Goal: Task Accomplishment & Management: Use online tool/utility

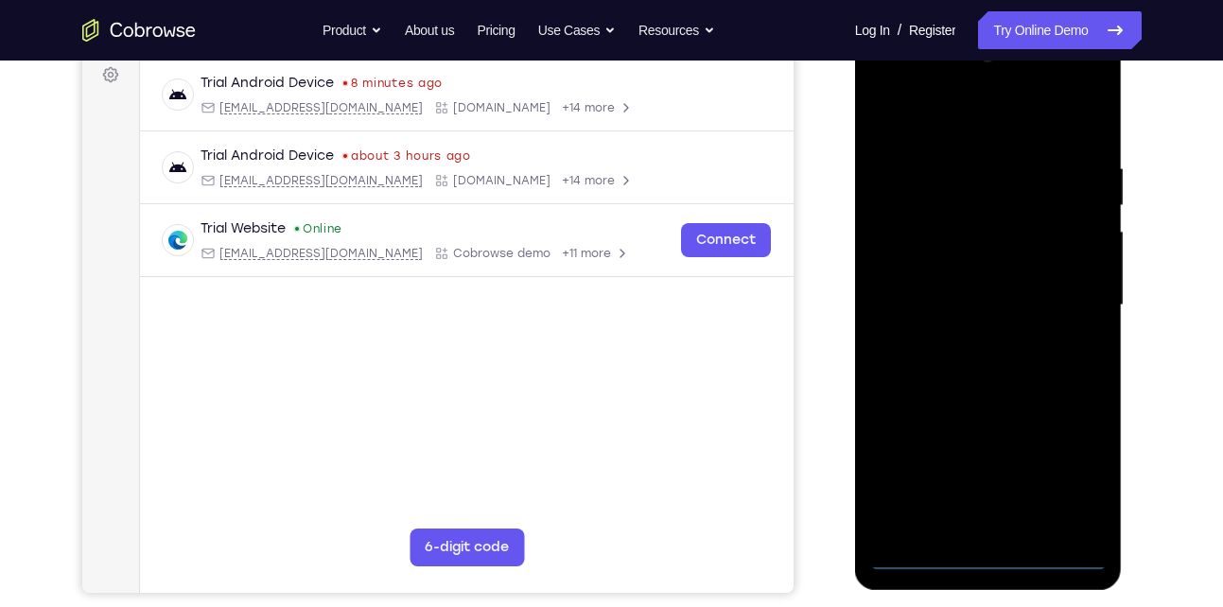
click at [985, 562] on div at bounding box center [989, 306] width 238 height 530
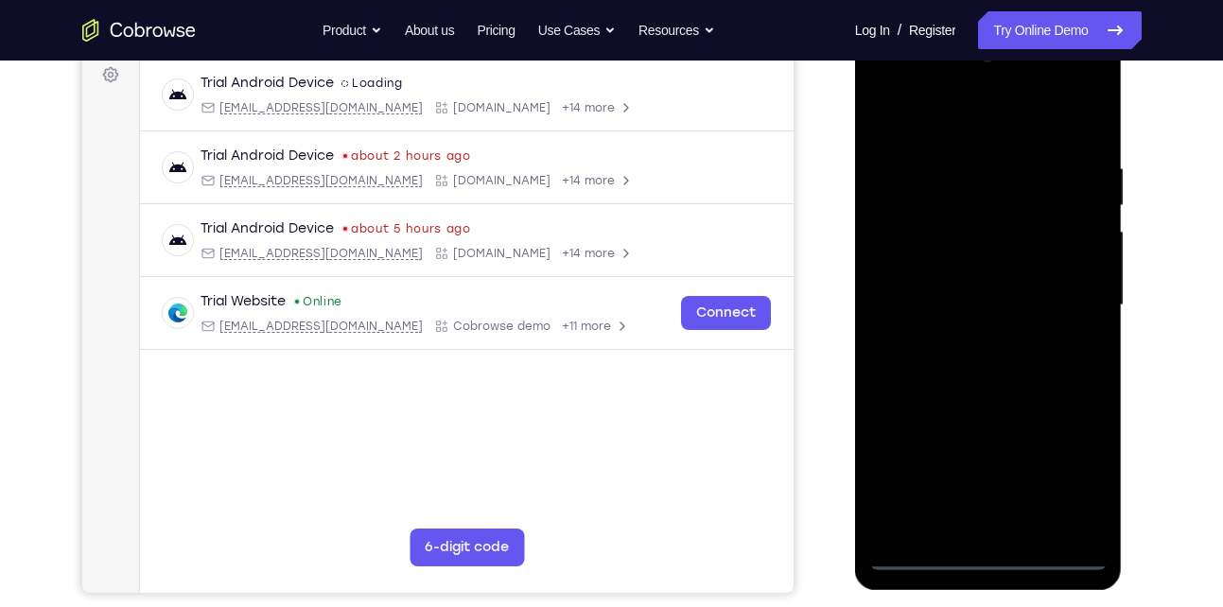
click at [1075, 476] on div at bounding box center [989, 306] width 238 height 530
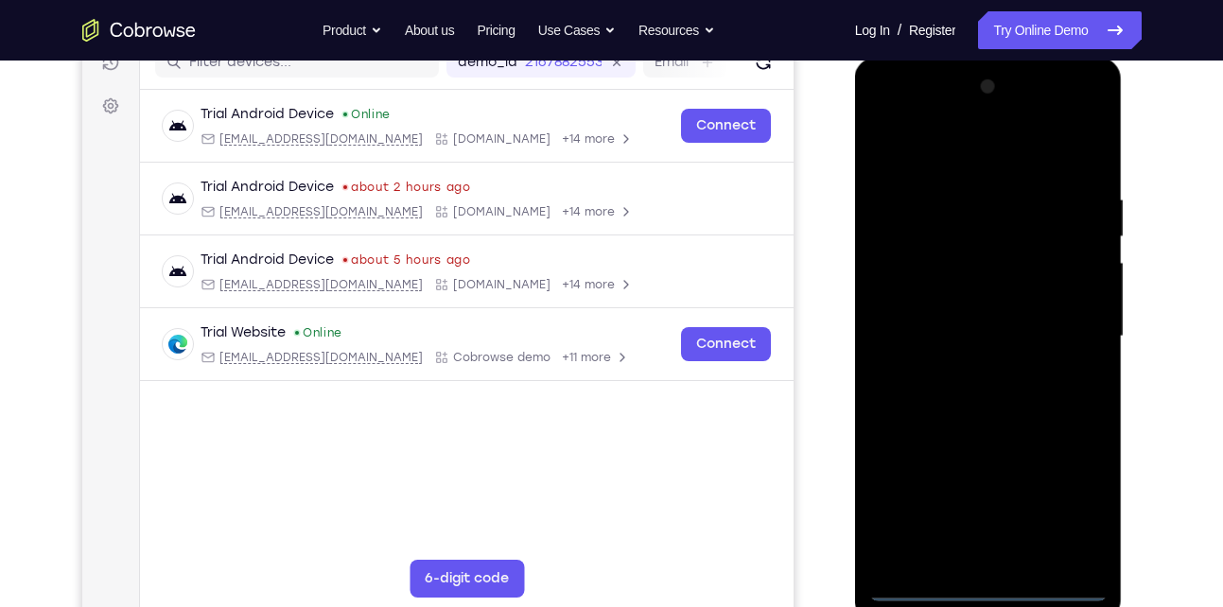
scroll to position [255, 0]
click at [892, 112] on div at bounding box center [989, 338] width 238 height 530
click at [905, 292] on div at bounding box center [989, 338] width 238 height 530
click at [946, 349] on div at bounding box center [989, 338] width 238 height 530
click at [971, 329] on div at bounding box center [989, 338] width 238 height 530
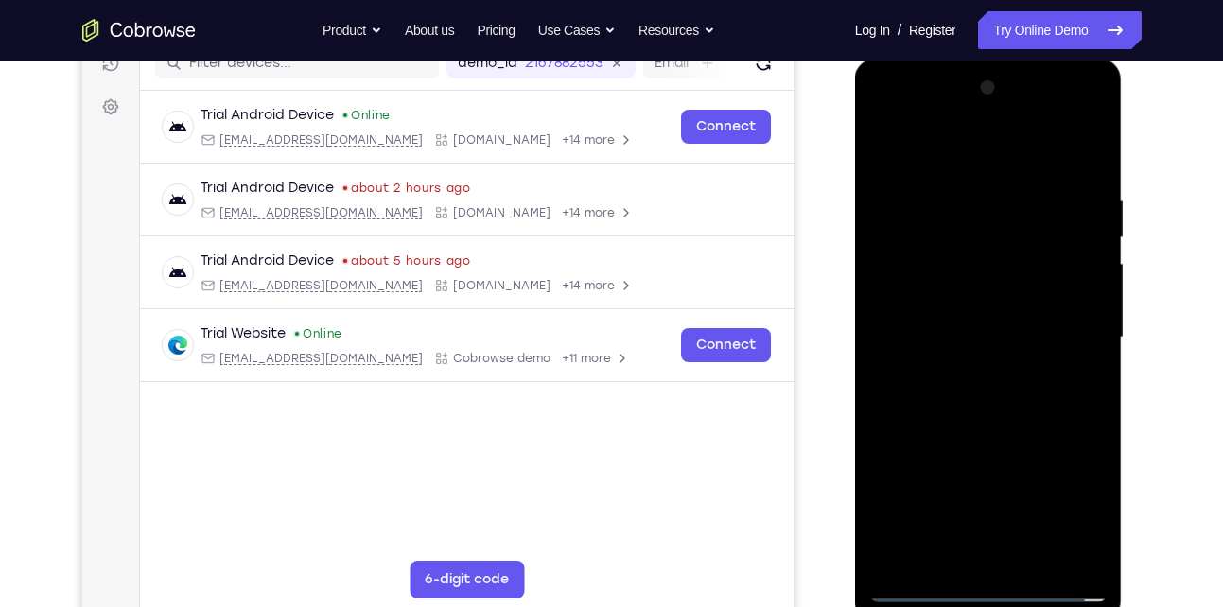
click at [1010, 351] on div at bounding box center [989, 338] width 238 height 530
click at [1041, 145] on div at bounding box center [989, 338] width 238 height 530
click at [981, 177] on div at bounding box center [989, 338] width 238 height 530
click at [944, 344] on div at bounding box center [989, 338] width 238 height 530
click at [1091, 269] on div at bounding box center [989, 338] width 238 height 530
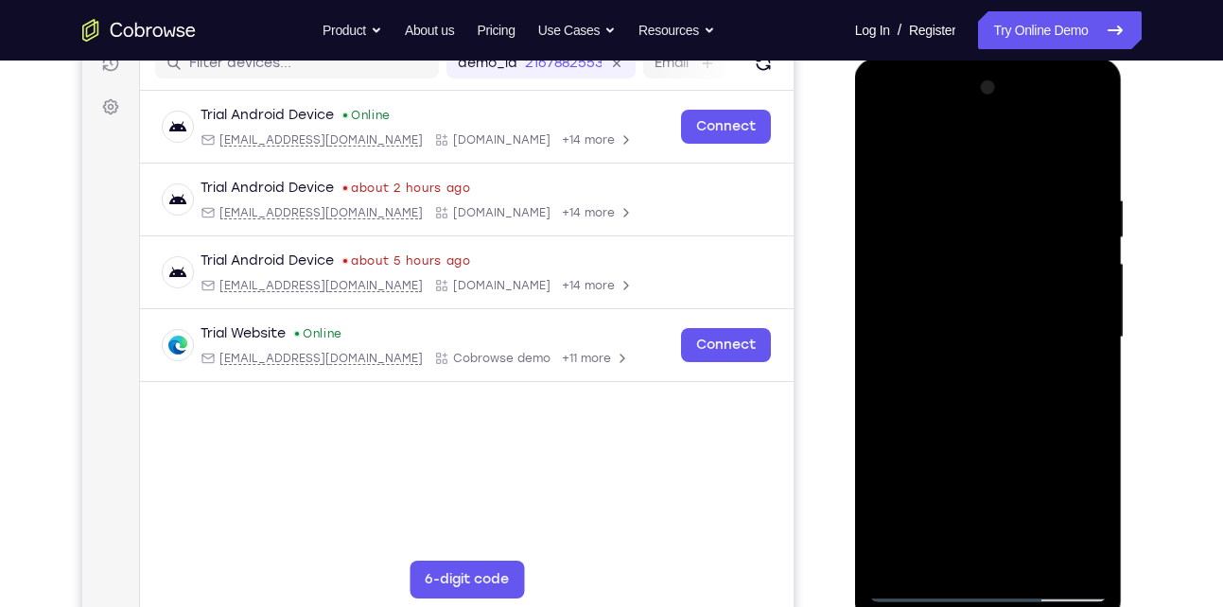
click at [990, 415] on div at bounding box center [989, 338] width 238 height 530
click at [930, 170] on div at bounding box center [989, 338] width 238 height 530
click at [936, 243] on div at bounding box center [989, 338] width 238 height 530
click at [882, 137] on div at bounding box center [989, 338] width 238 height 530
drag, startPoint x: 909, startPoint y: 450, endPoint x: 889, endPoint y: 279, distance: 172.4
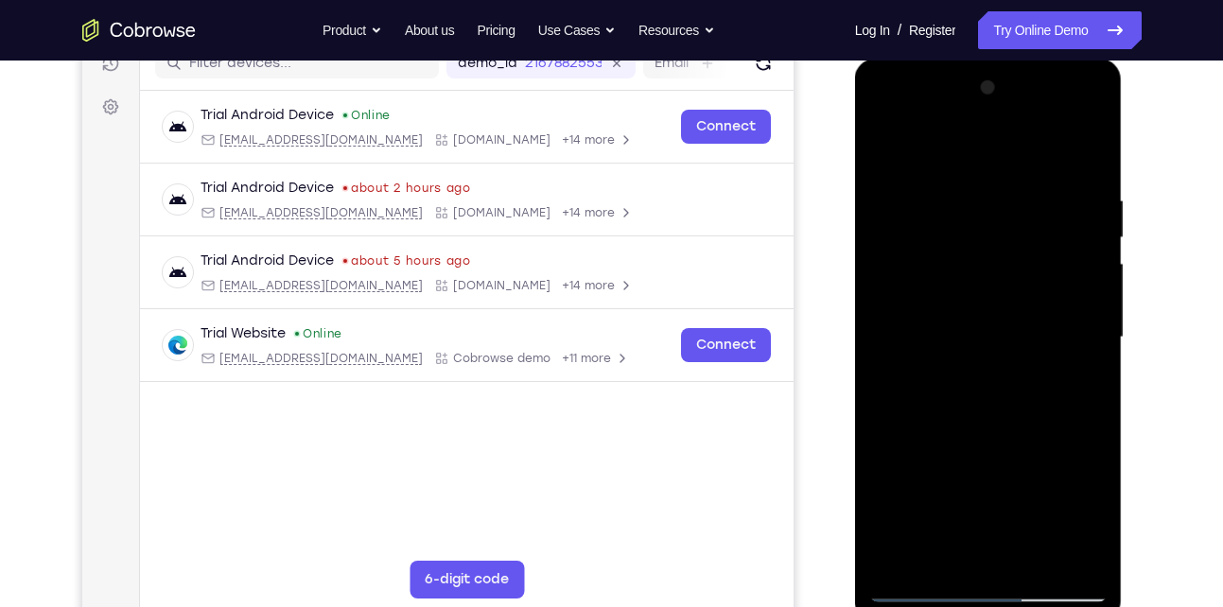
click at [889, 279] on div at bounding box center [989, 338] width 238 height 530
drag, startPoint x: 899, startPoint y: 444, endPoint x: 902, endPoint y: 367, distance: 76.7
click at [902, 367] on div at bounding box center [989, 338] width 238 height 530
drag, startPoint x: 905, startPoint y: 453, endPoint x: 902, endPoint y: 284, distance: 169.4
click at [902, 284] on div at bounding box center [989, 338] width 238 height 530
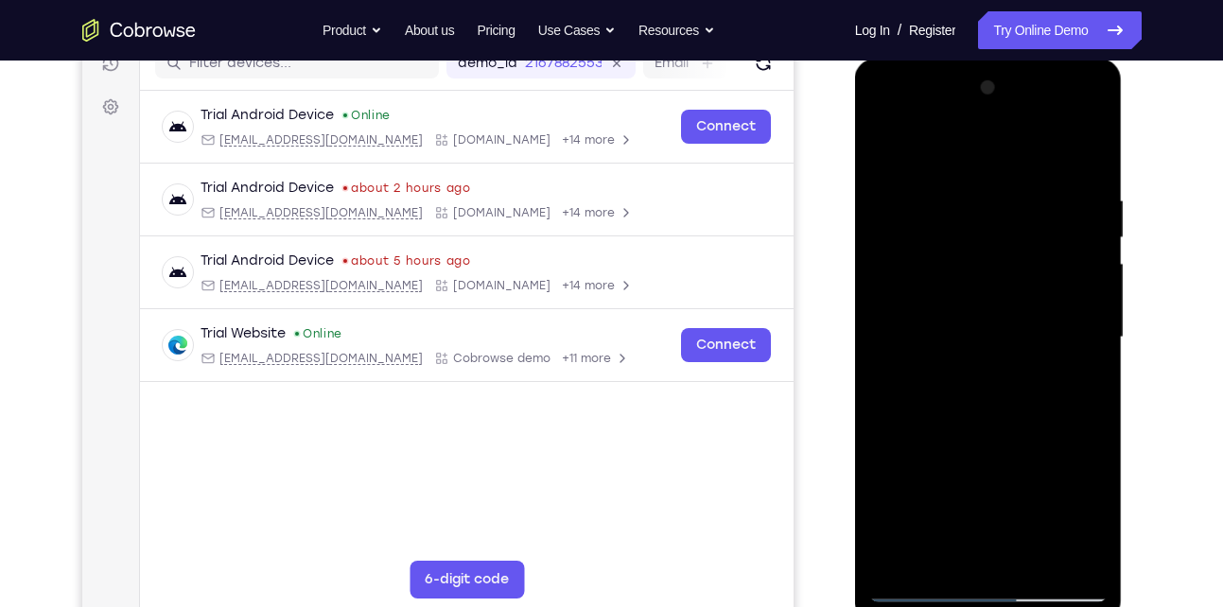
drag, startPoint x: 907, startPoint y: 456, endPoint x: 905, endPoint y: 318, distance: 138.2
click at [905, 318] on div at bounding box center [989, 338] width 238 height 530
click at [884, 117] on div at bounding box center [989, 338] width 238 height 530
click at [1073, 342] on div at bounding box center [989, 338] width 238 height 530
click at [969, 370] on div at bounding box center [989, 338] width 238 height 530
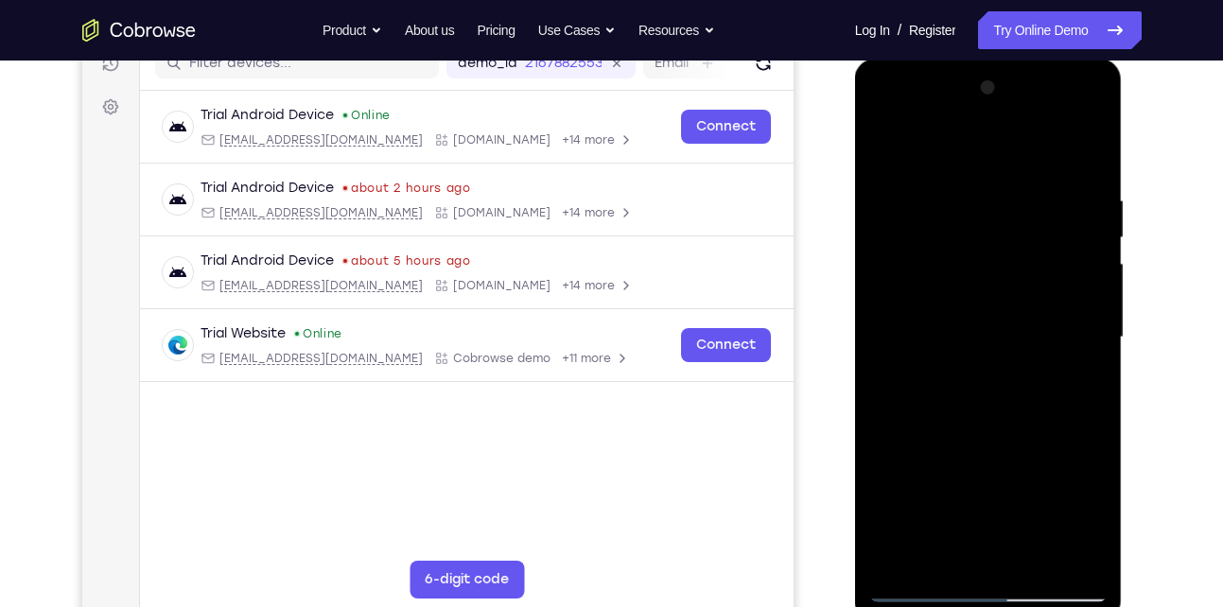
click at [983, 431] on div at bounding box center [989, 338] width 238 height 530
click at [1025, 320] on div at bounding box center [989, 338] width 238 height 530
click at [1028, 290] on div at bounding box center [989, 338] width 238 height 530
click at [976, 249] on div at bounding box center [989, 338] width 238 height 530
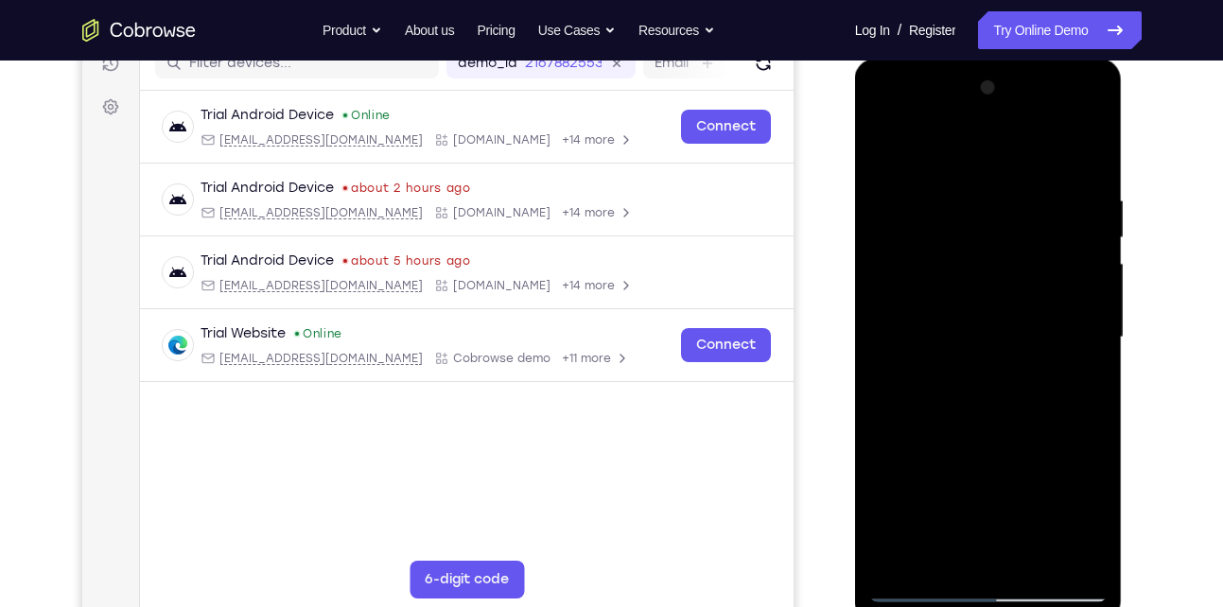
click at [878, 145] on div at bounding box center [989, 338] width 238 height 530
click at [1001, 260] on div at bounding box center [989, 338] width 238 height 530
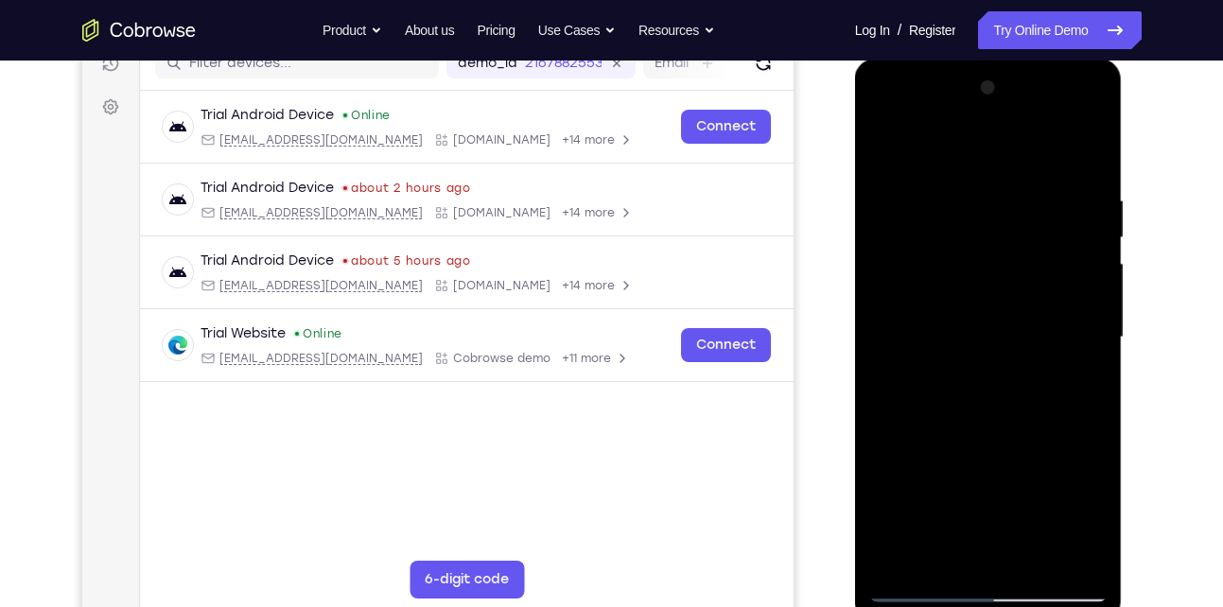
click at [1001, 260] on div at bounding box center [989, 338] width 238 height 530
click at [947, 227] on div at bounding box center [989, 338] width 238 height 530
click at [1068, 221] on div at bounding box center [989, 338] width 238 height 530
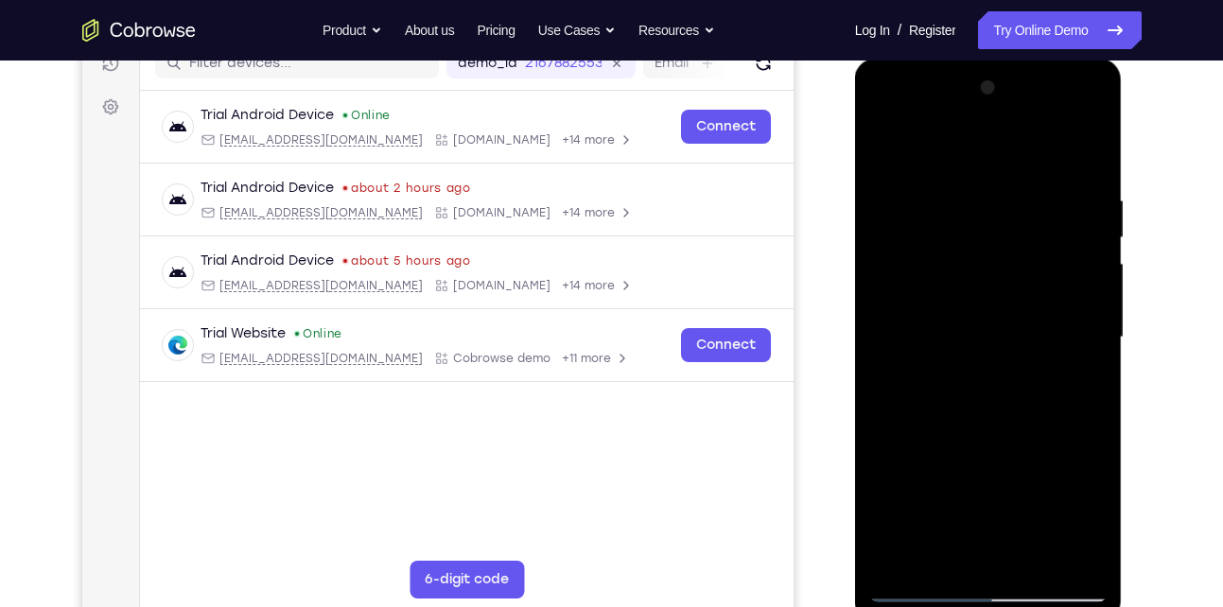
click at [1028, 303] on div at bounding box center [989, 338] width 238 height 530
click at [912, 233] on div at bounding box center [989, 338] width 238 height 530
click at [1011, 406] on div at bounding box center [989, 338] width 238 height 530
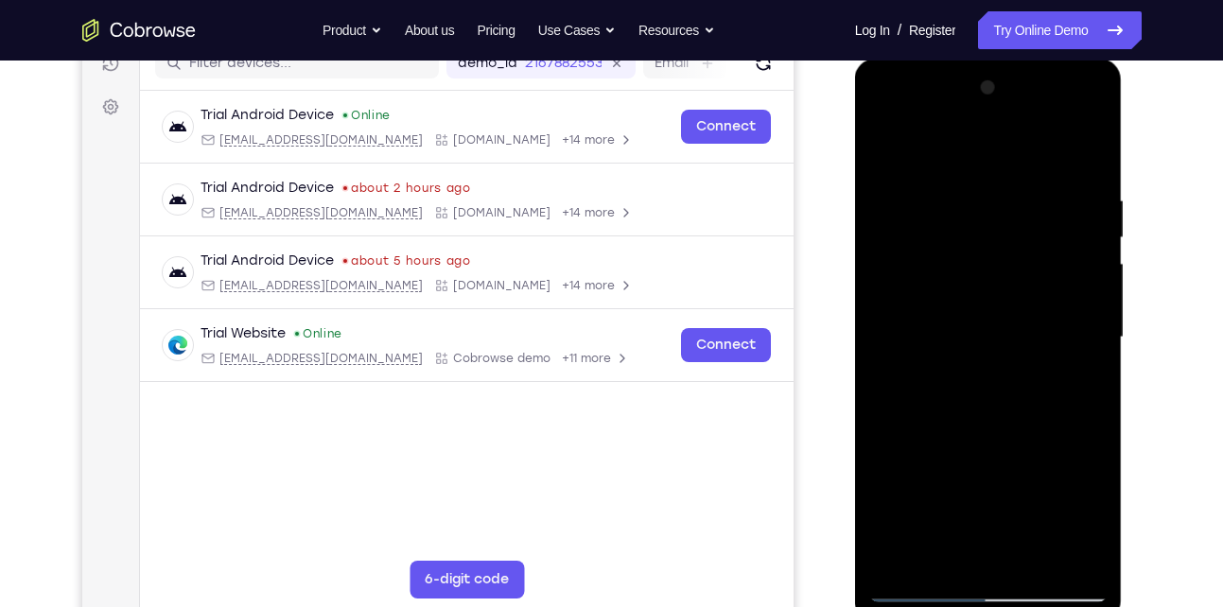
click at [1038, 566] on div at bounding box center [989, 338] width 238 height 530
click at [1011, 439] on div at bounding box center [989, 338] width 238 height 530
click at [1009, 311] on div at bounding box center [989, 338] width 238 height 530
click at [915, 554] on div at bounding box center [989, 338] width 238 height 530
click at [1087, 397] on div at bounding box center [989, 338] width 238 height 530
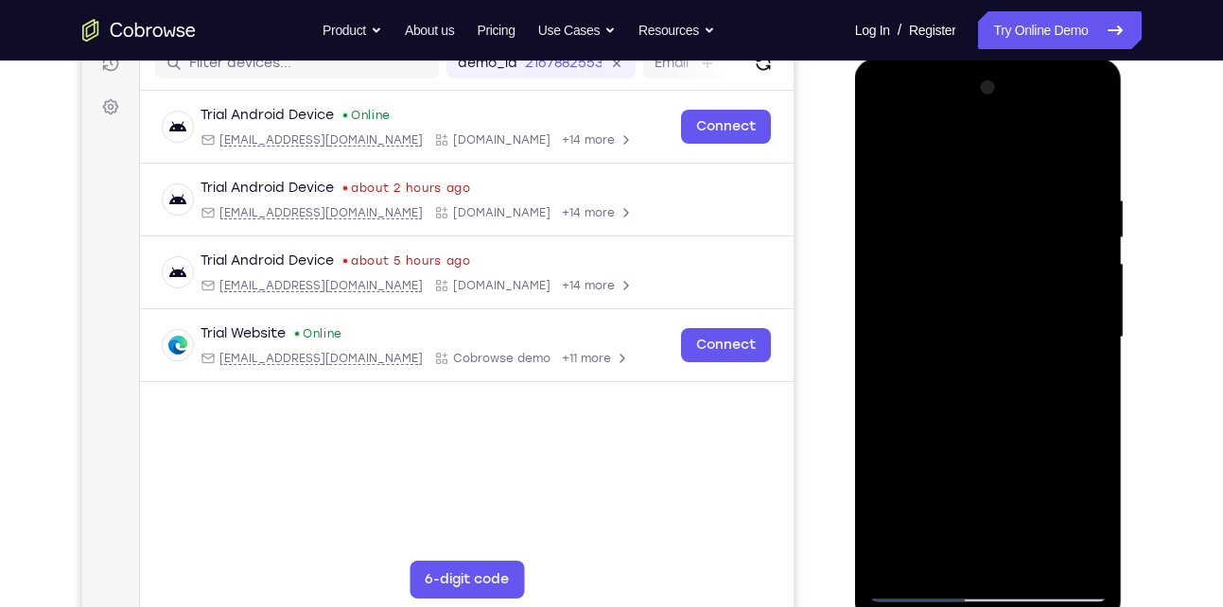
click at [1082, 385] on div at bounding box center [989, 338] width 238 height 530
click at [1084, 385] on div at bounding box center [989, 338] width 238 height 530
click at [889, 151] on div at bounding box center [989, 338] width 238 height 530
click at [995, 353] on div at bounding box center [989, 338] width 238 height 530
click at [914, 551] on div at bounding box center [989, 338] width 238 height 530
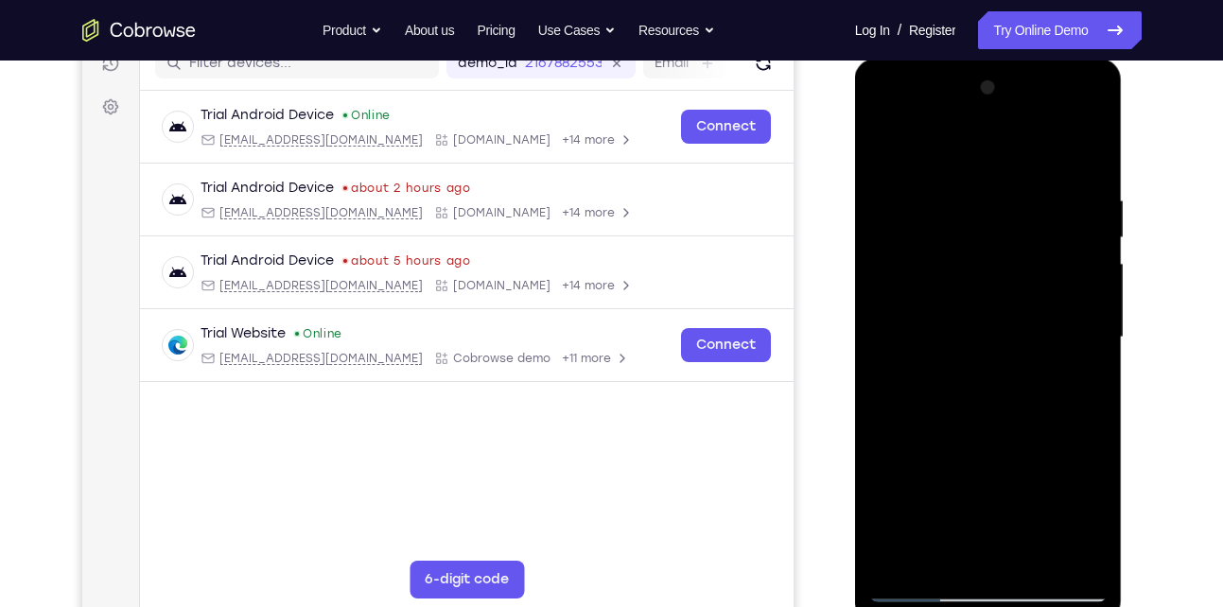
click at [1086, 383] on div at bounding box center [989, 338] width 238 height 530
click at [889, 152] on div at bounding box center [989, 338] width 238 height 530
drag, startPoint x: 988, startPoint y: 524, endPoint x: 968, endPoint y: 538, distance: 24.4
click at [968, 538] on div at bounding box center [989, 338] width 238 height 530
click at [926, 167] on div at bounding box center [989, 338] width 238 height 530
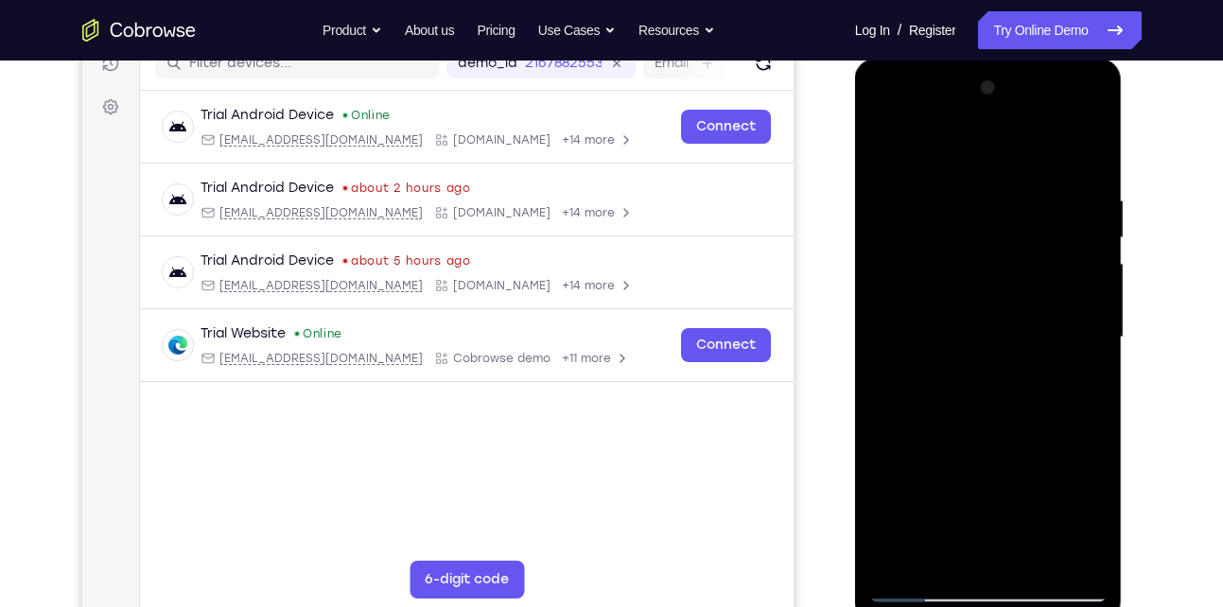
click at [883, 167] on div at bounding box center [989, 338] width 238 height 530
click at [891, 141] on div at bounding box center [989, 338] width 238 height 530
click at [947, 557] on div at bounding box center [989, 338] width 238 height 530
click at [945, 140] on div at bounding box center [989, 338] width 238 height 530
click at [1062, 146] on div at bounding box center [989, 338] width 238 height 530
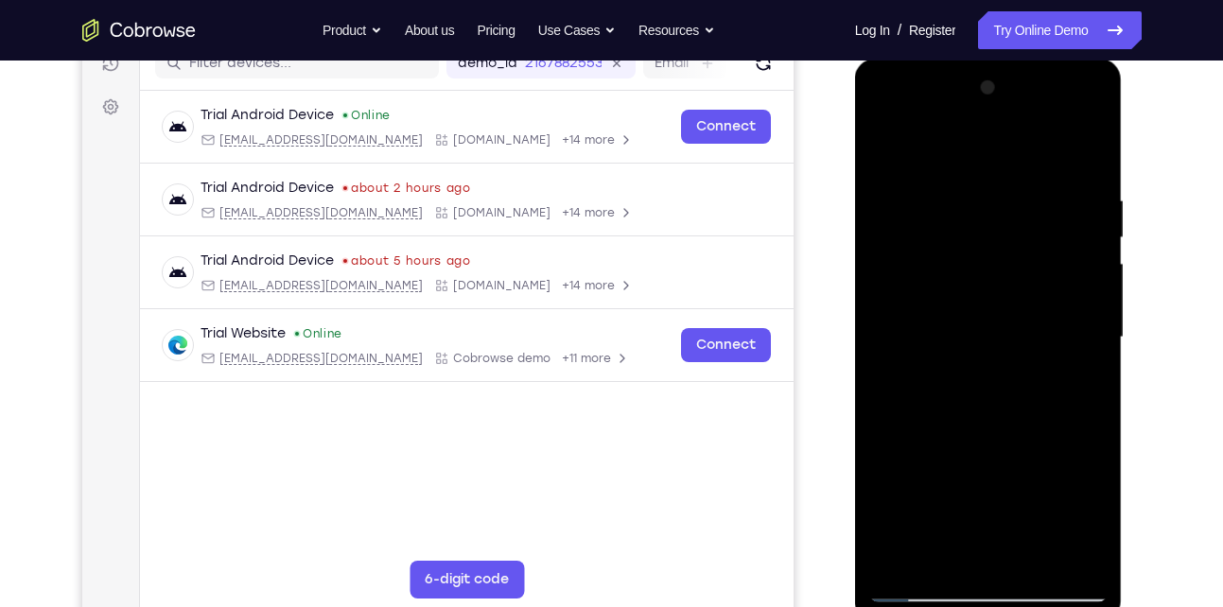
click at [1079, 394] on div at bounding box center [989, 338] width 238 height 530
click at [1029, 564] on div at bounding box center [989, 338] width 238 height 530
click at [998, 346] on div at bounding box center [989, 338] width 238 height 530
click at [933, 599] on div at bounding box center [989, 338] width 238 height 530
click at [979, 346] on div at bounding box center [989, 338] width 238 height 530
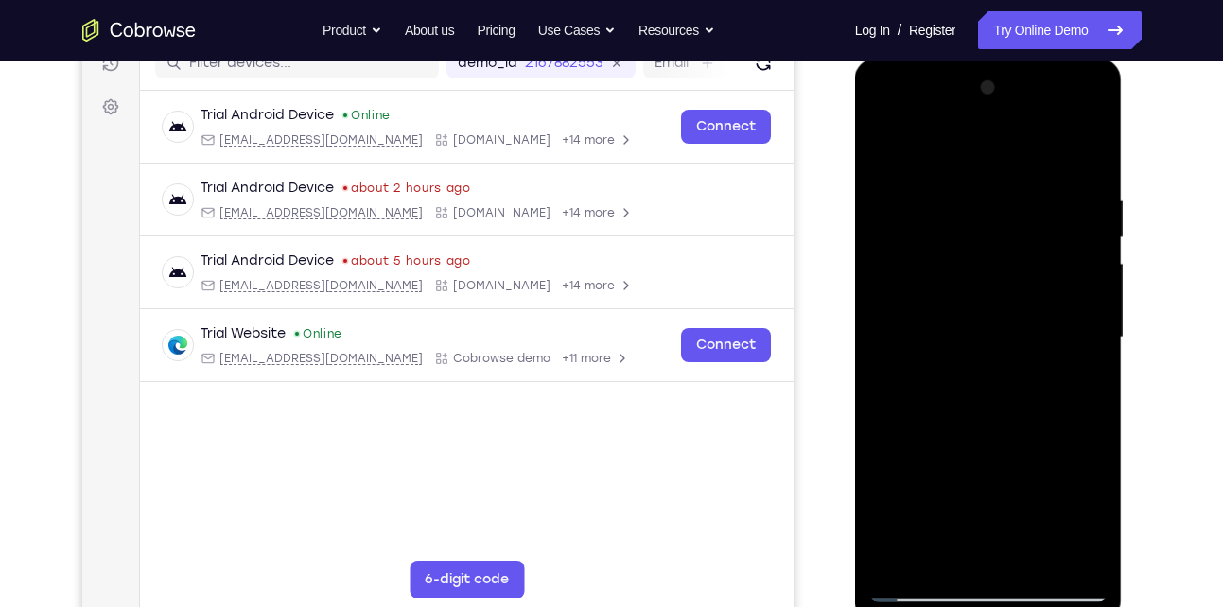
click at [905, 551] on div at bounding box center [989, 338] width 238 height 530
click at [1086, 383] on div at bounding box center [989, 338] width 238 height 530
click at [888, 149] on div at bounding box center [989, 338] width 238 height 530
click at [897, 147] on div at bounding box center [989, 338] width 238 height 530
click at [967, 186] on div at bounding box center [989, 338] width 238 height 530
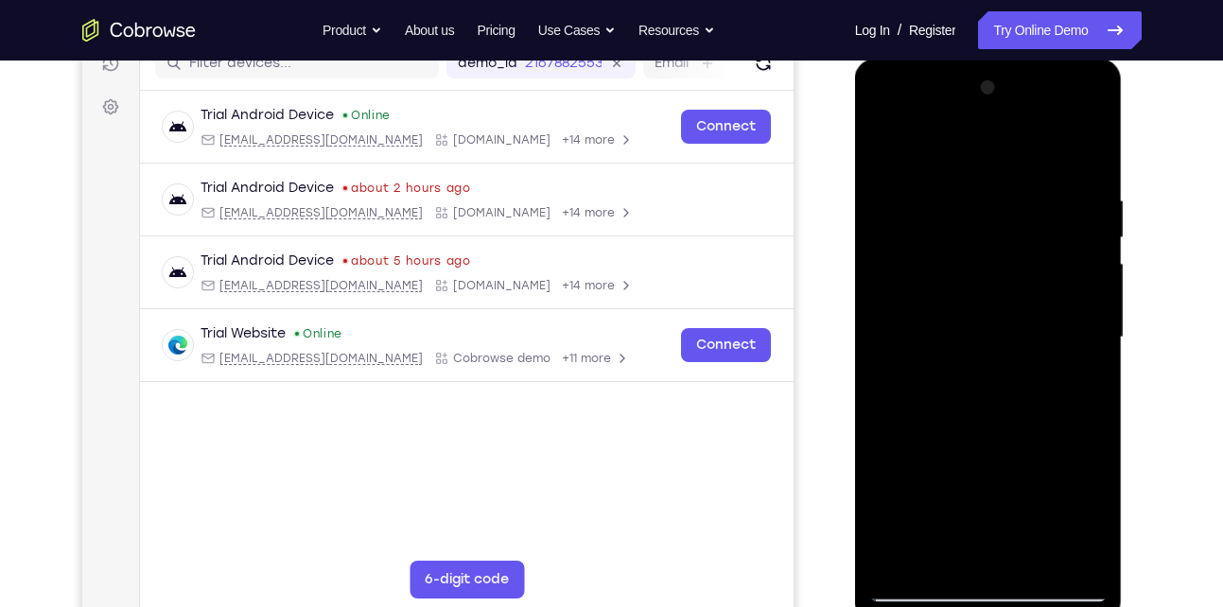
click at [1062, 554] on div at bounding box center [989, 338] width 238 height 530
click at [1072, 330] on div at bounding box center [989, 338] width 238 height 530
click at [1059, 556] on div at bounding box center [989, 338] width 238 height 530
click at [953, 153] on div at bounding box center [989, 338] width 238 height 530
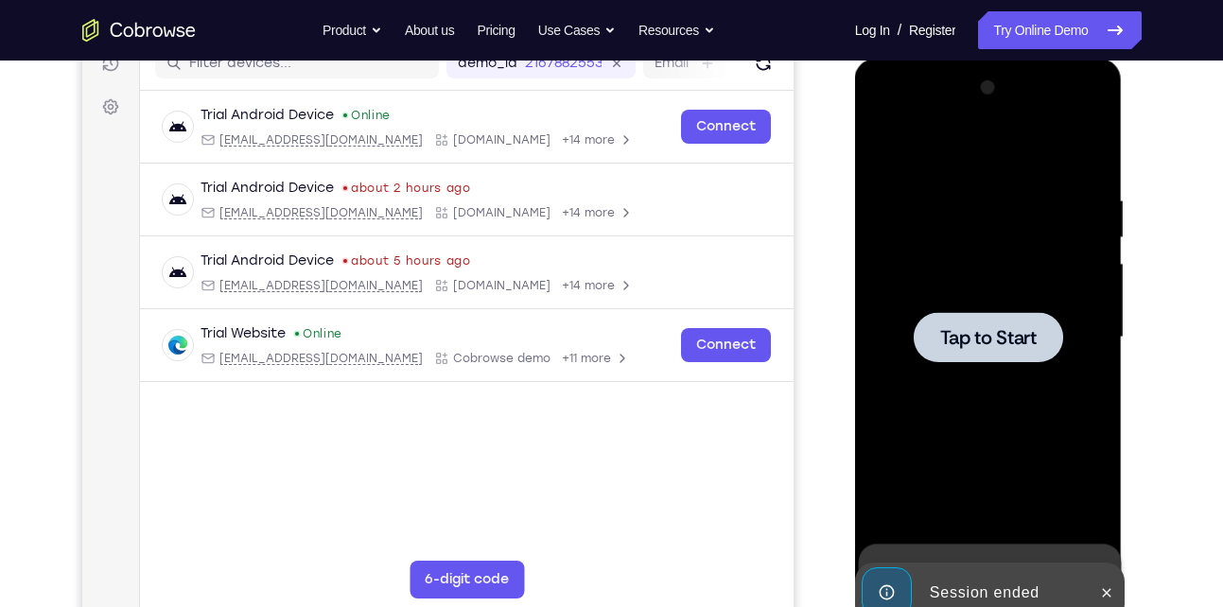
click at [953, 153] on div at bounding box center [989, 338] width 238 height 530
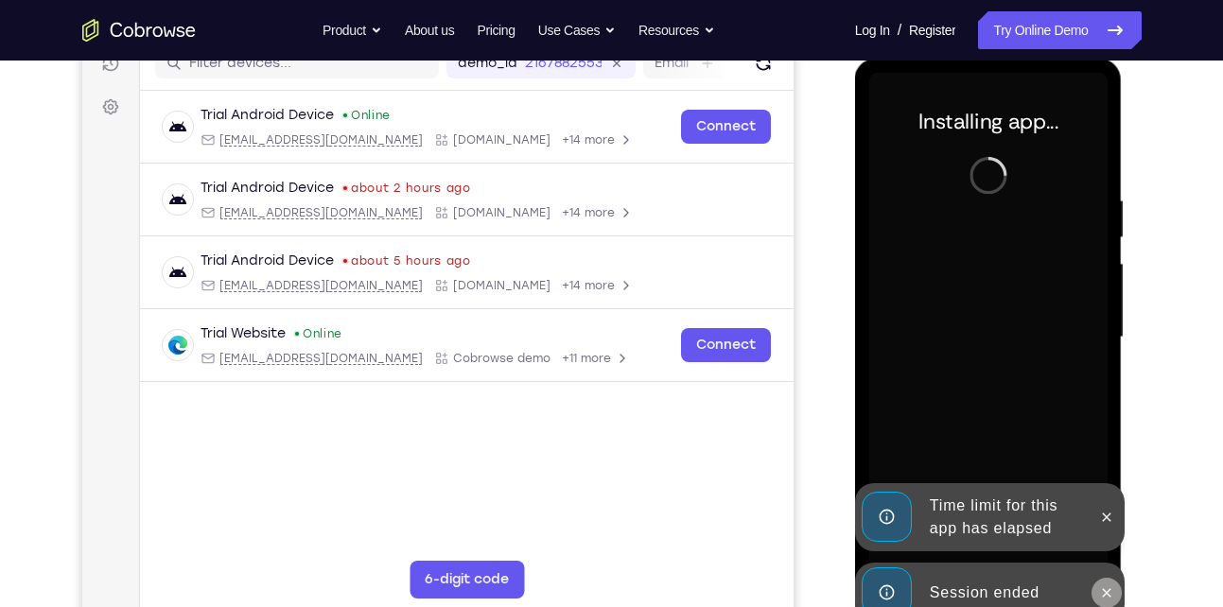
click at [1102, 599] on icon at bounding box center [1106, 593] width 15 height 15
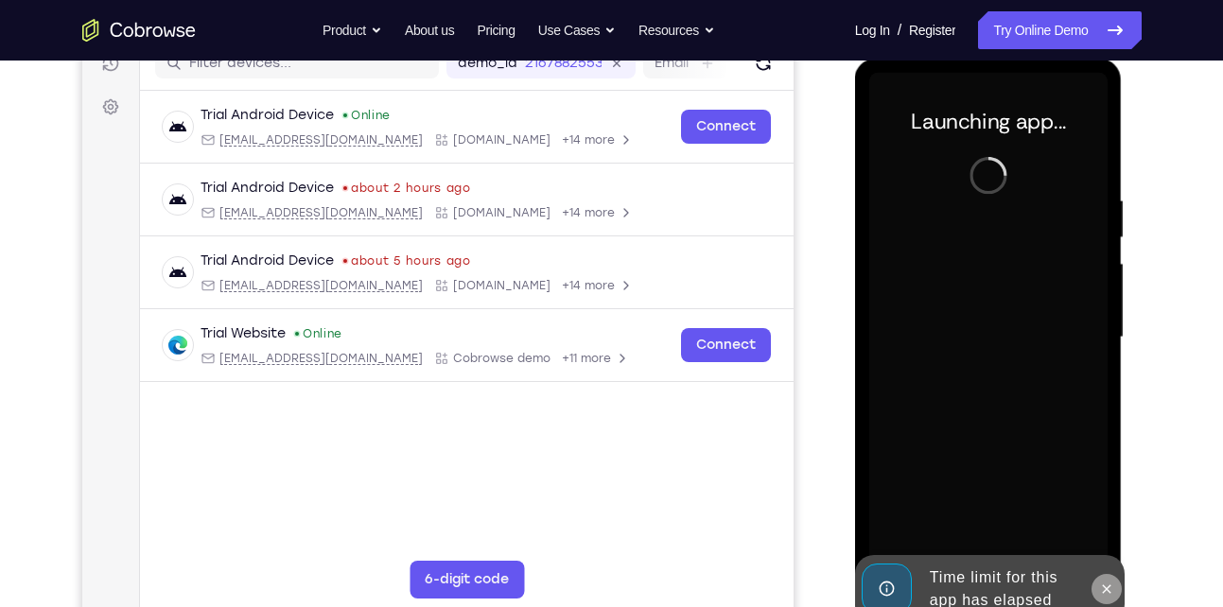
click at [1107, 585] on icon at bounding box center [1106, 589] width 15 height 15
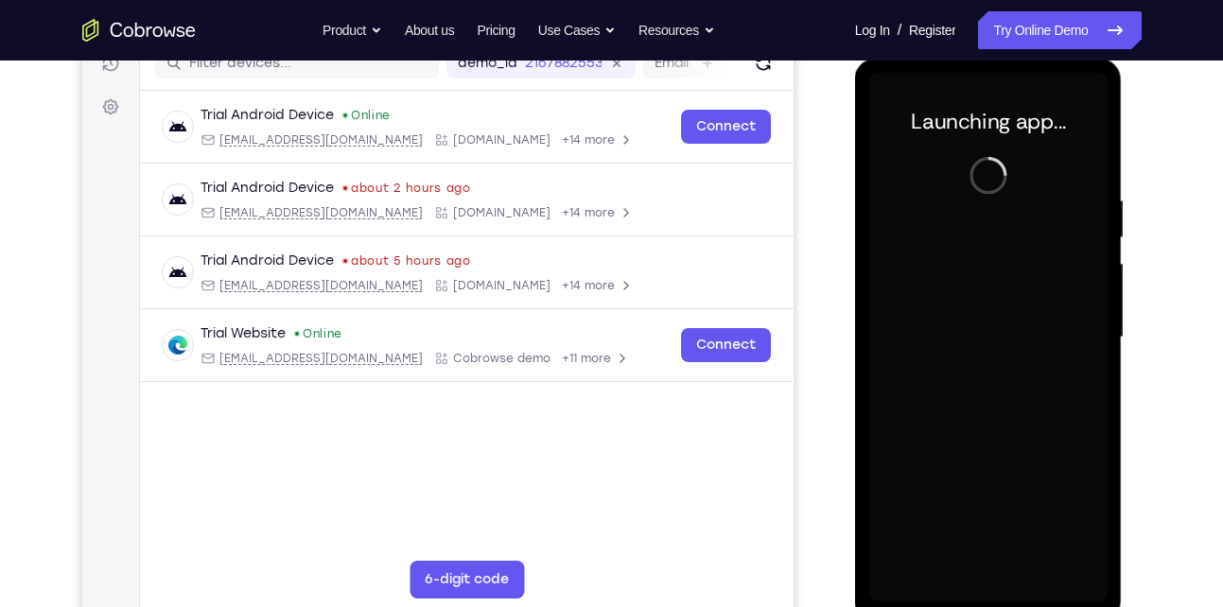
scroll to position [262, 0]
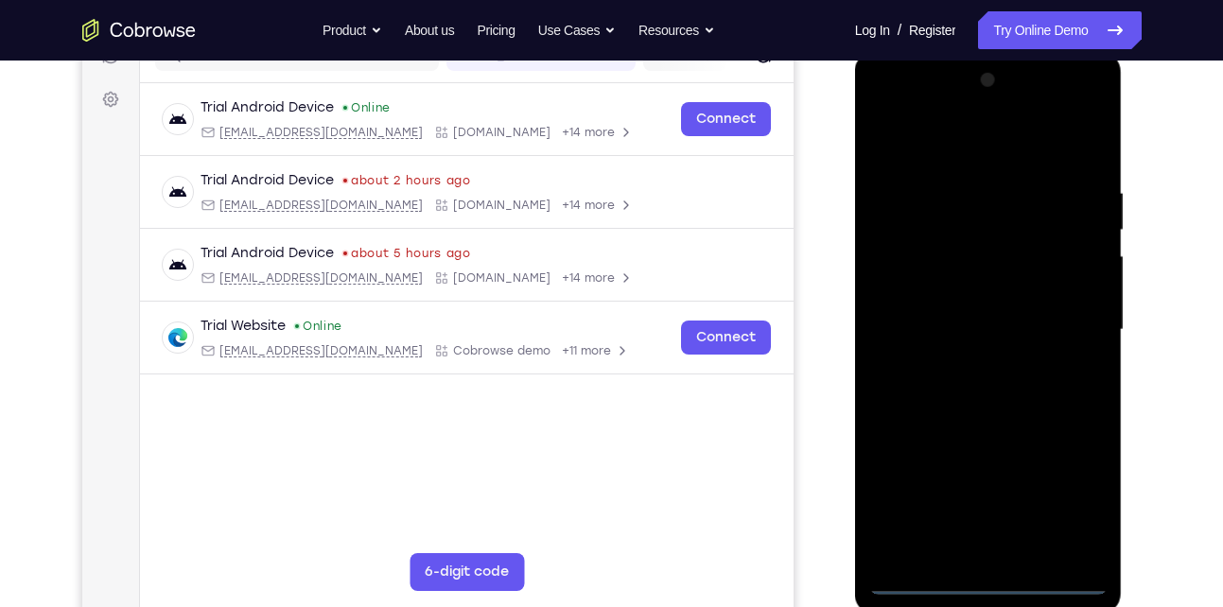
click at [992, 578] on div at bounding box center [989, 330] width 238 height 530
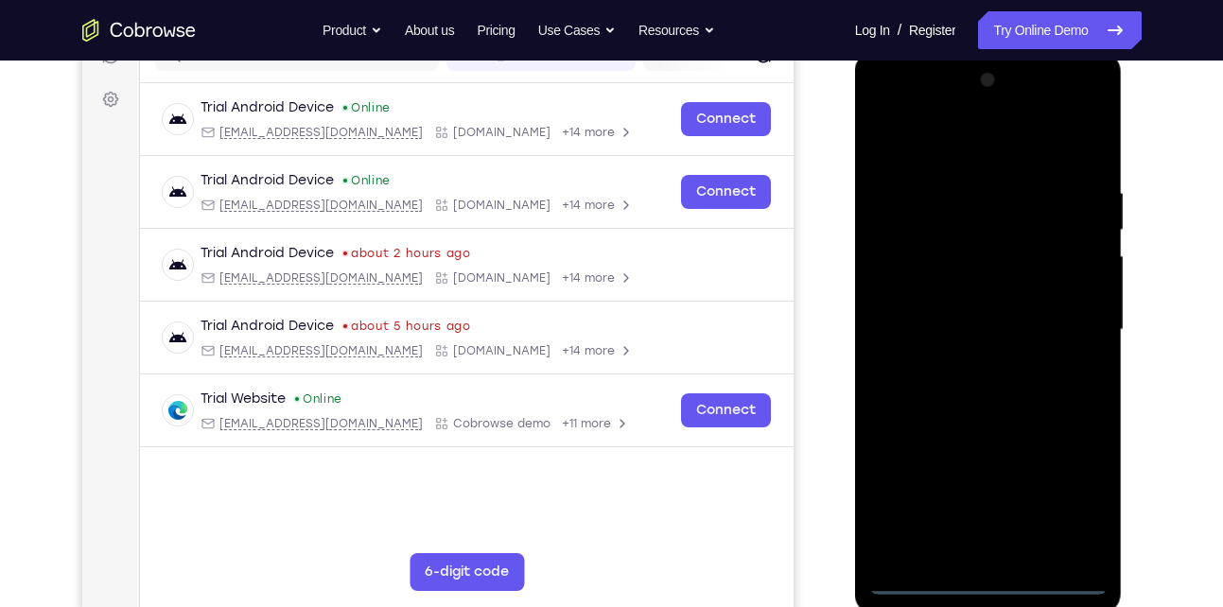
click at [1067, 496] on div at bounding box center [989, 330] width 238 height 530
click at [883, 106] on div at bounding box center [989, 330] width 238 height 530
click at [1083, 326] on div at bounding box center [989, 330] width 238 height 530
click at [966, 365] on div at bounding box center [989, 330] width 238 height 530
click at [1041, 338] on div at bounding box center [989, 330] width 238 height 530
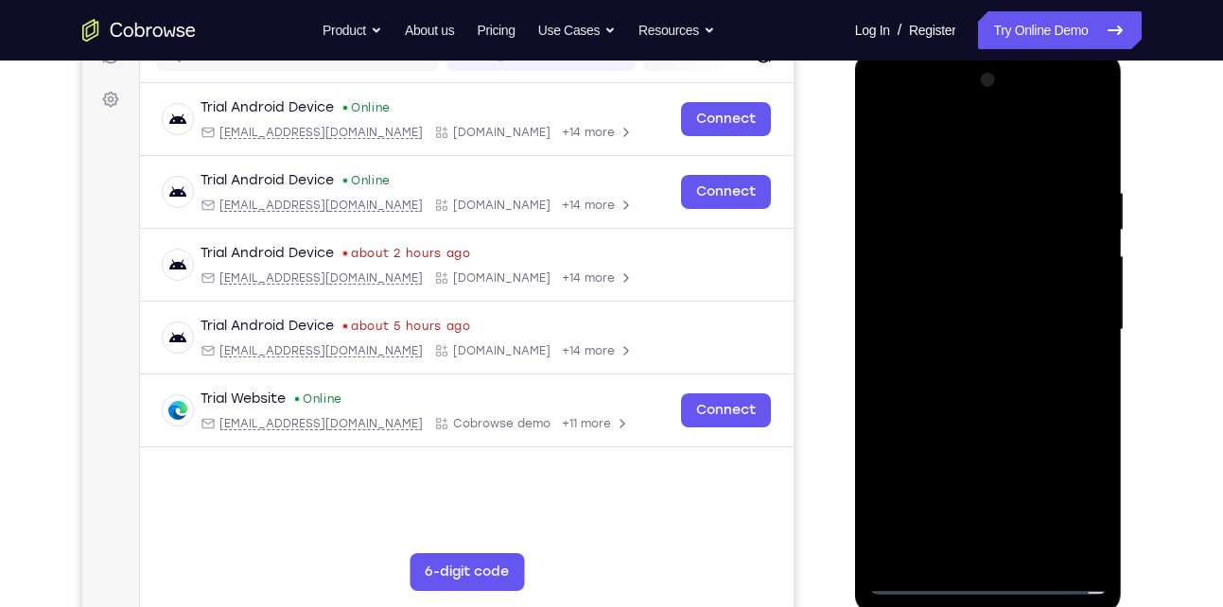
click at [949, 292] on div at bounding box center [989, 330] width 238 height 530
click at [989, 316] on div at bounding box center [989, 330] width 238 height 530
click at [890, 149] on div at bounding box center [989, 330] width 238 height 530
click at [975, 230] on div at bounding box center [989, 330] width 238 height 530
click at [948, 324] on div at bounding box center [989, 330] width 238 height 530
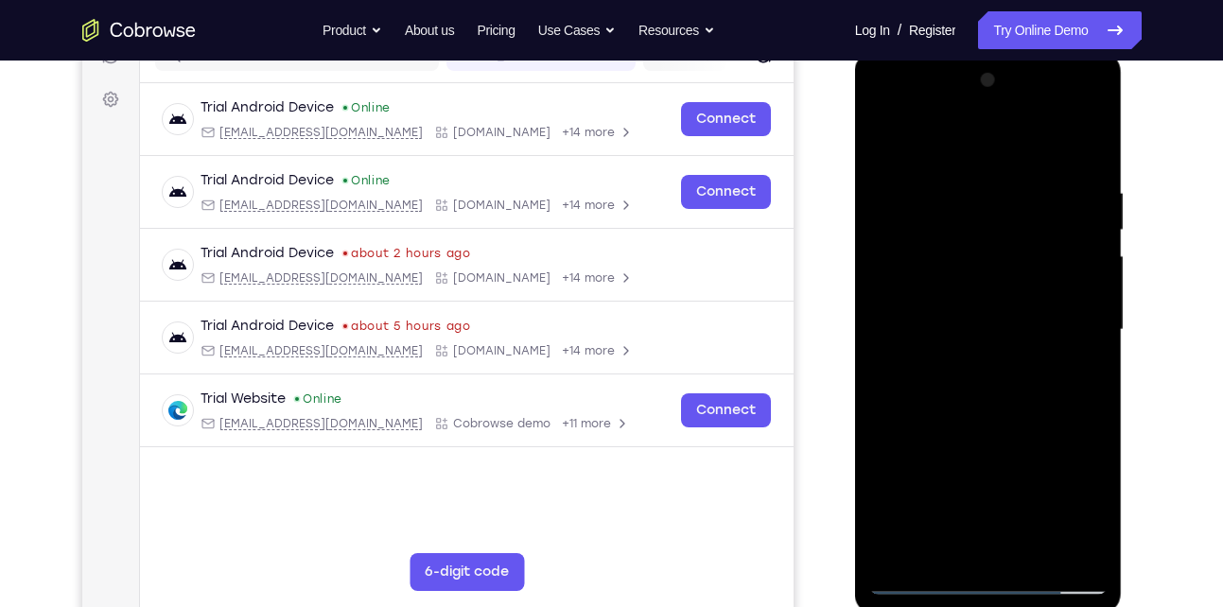
click at [965, 322] on div at bounding box center [989, 330] width 238 height 530
click at [992, 353] on div at bounding box center [989, 330] width 238 height 530
click at [931, 350] on div at bounding box center [989, 330] width 238 height 530
click at [1037, 139] on div at bounding box center [989, 330] width 238 height 530
click at [967, 167] on div at bounding box center [989, 330] width 238 height 530
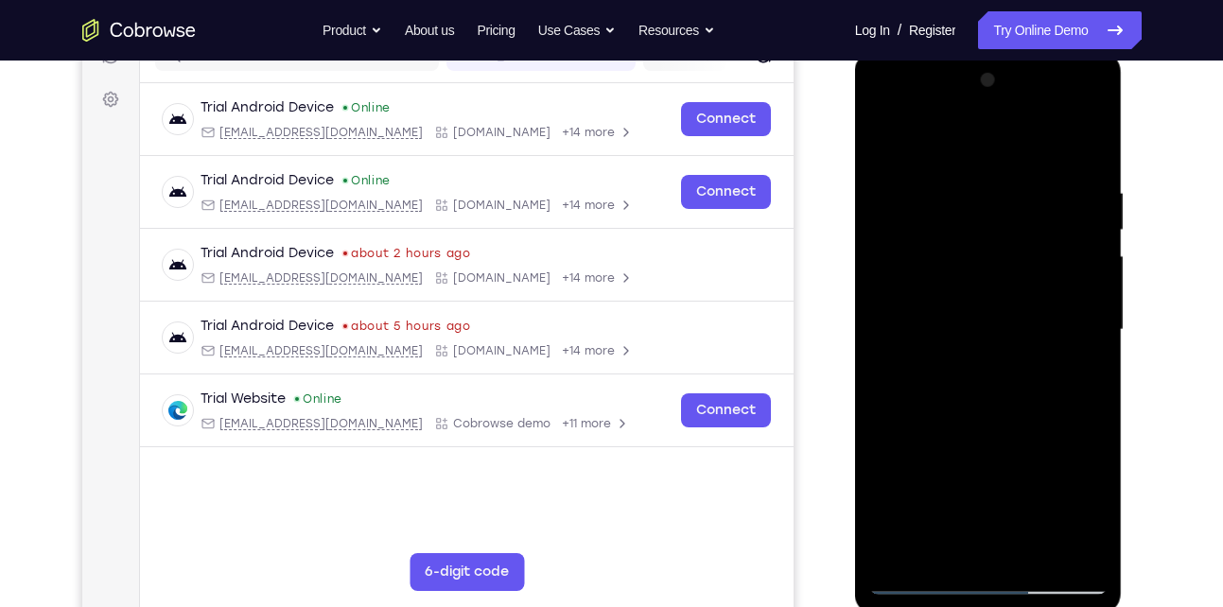
click at [1024, 400] on div at bounding box center [989, 330] width 238 height 530
click at [976, 411] on div at bounding box center [989, 330] width 238 height 530
click at [999, 410] on div at bounding box center [989, 330] width 238 height 530
click at [965, 179] on div at bounding box center [989, 330] width 238 height 530
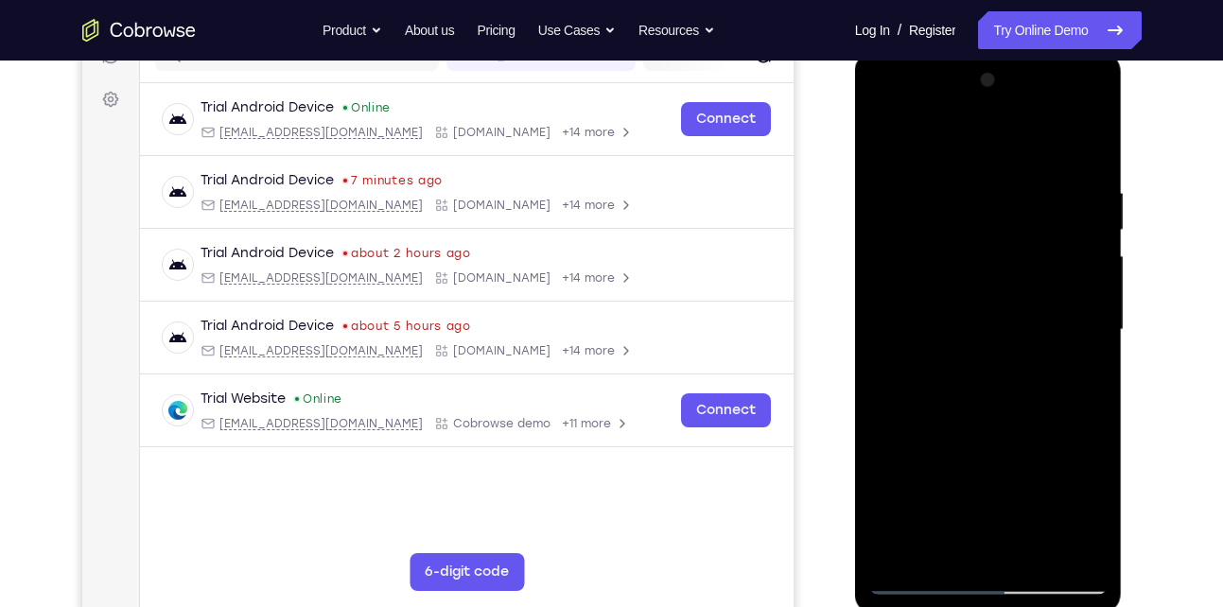
click at [1062, 547] on div at bounding box center [989, 330] width 238 height 530
drag, startPoint x: 1078, startPoint y: 290, endPoint x: 915, endPoint y: 308, distance: 163.7
click at [915, 308] on div at bounding box center [989, 330] width 238 height 530
drag, startPoint x: 1074, startPoint y: 266, endPoint x: 894, endPoint y: 283, distance: 180.6
click at [894, 283] on div at bounding box center [989, 330] width 238 height 530
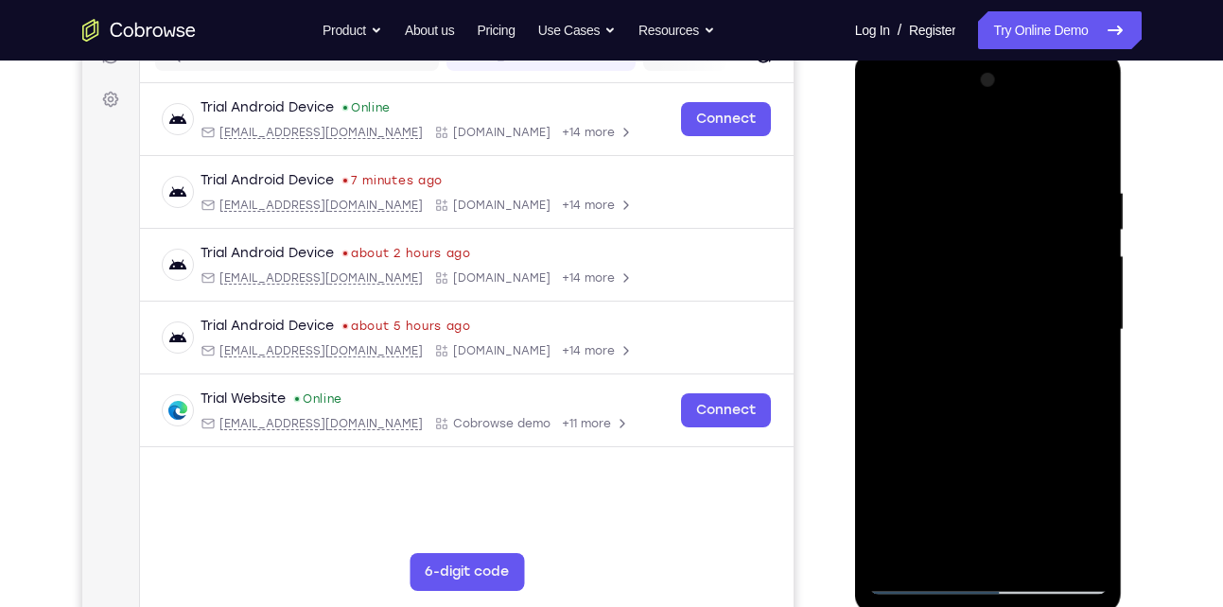
click at [1081, 150] on div at bounding box center [989, 330] width 238 height 530
click at [945, 553] on div at bounding box center [989, 330] width 238 height 530
click at [940, 132] on div at bounding box center [989, 330] width 238 height 530
click at [1096, 551] on div at bounding box center [989, 330] width 238 height 530
click at [1091, 553] on div at bounding box center [989, 330] width 238 height 530
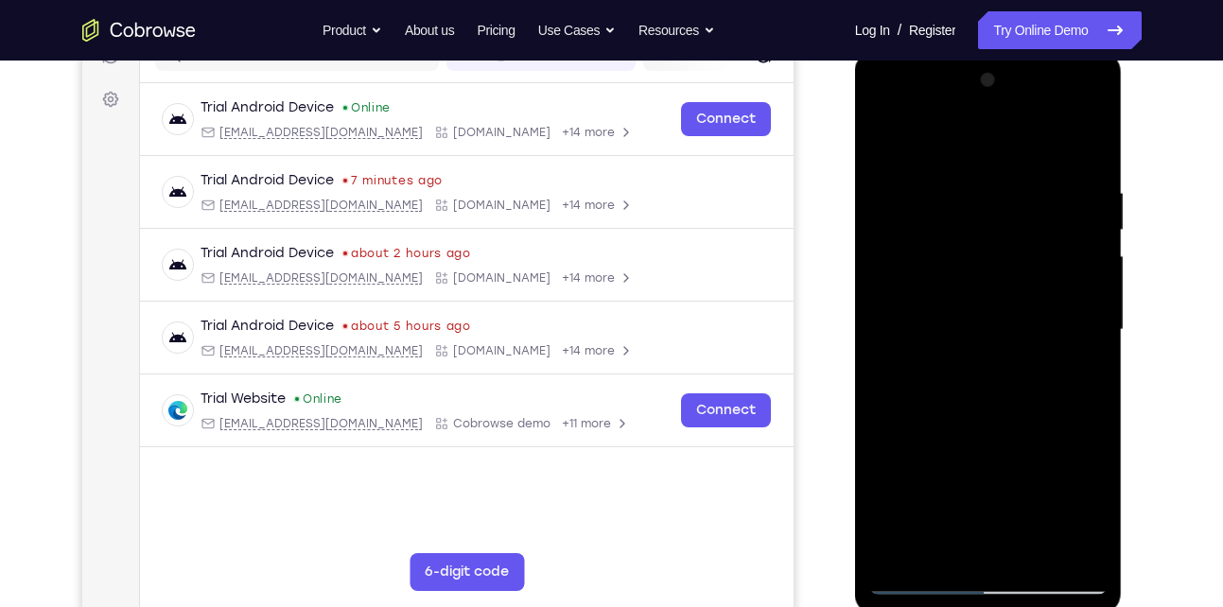
click at [1091, 553] on div at bounding box center [989, 330] width 238 height 530
click at [927, 411] on div at bounding box center [989, 330] width 238 height 530
click at [1087, 142] on div at bounding box center [989, 330] width 238 height 530
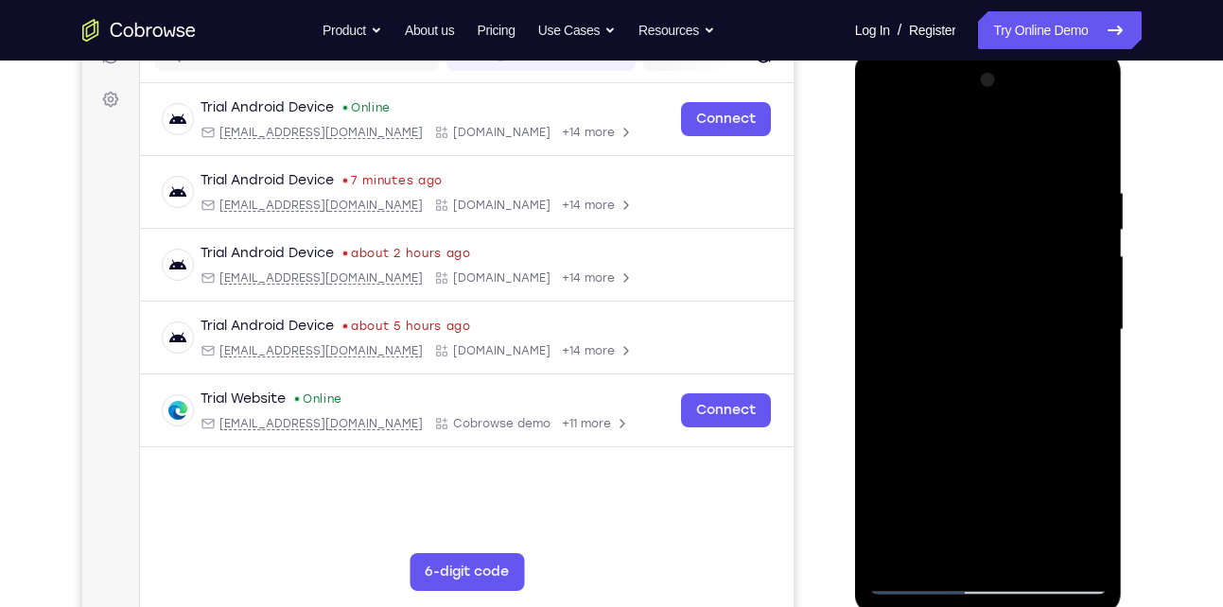
click at [905, 391] on div at bounding box center [989, 330] width 238 height 530
click at [879, 142] on div at bounding box center [989, 330] width 238 height 530
click at [879, 112] on div at bounding box center [989, 330] width 238 height 530
click at [905, 275] on div at bounding box center [989, 330] width 238 height 530
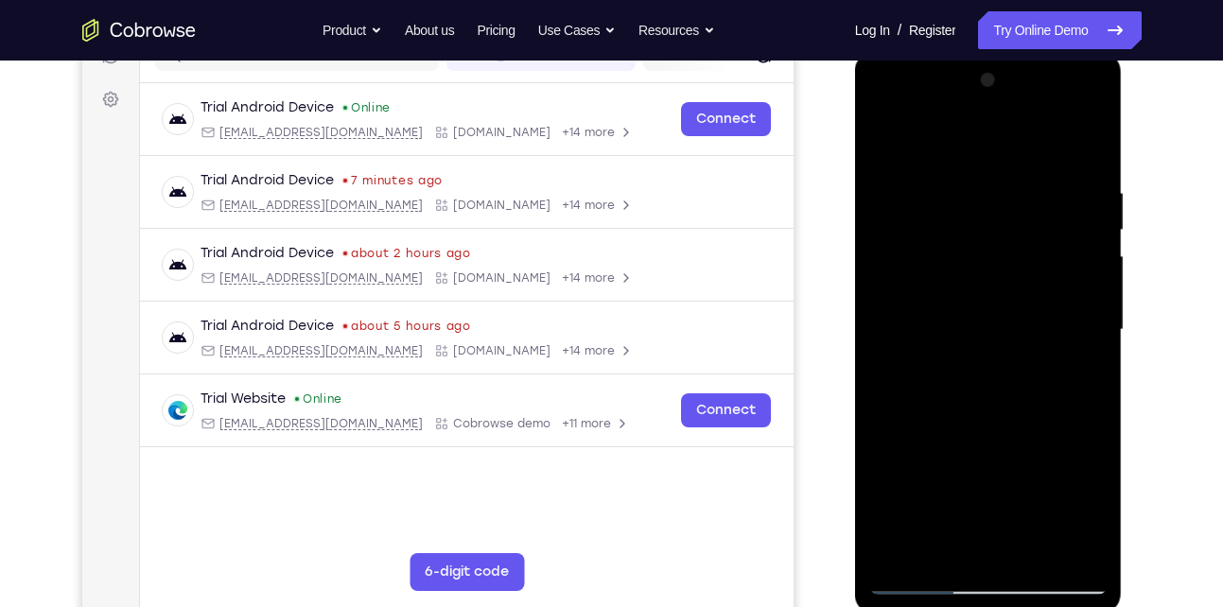
click at [990, 301] on div at bounding box center [989, 330] width 238 height 530
click at [1093, 349] on div at bounding box center [989, 330] width 238 height 530
drag, startPoint x: 1084, startPoint y: 214, endPoint x: 888, endPoint y: 251, distance: 200.2
click at [888, 251] on div at bounding box center [989, 330] width 238 height 530
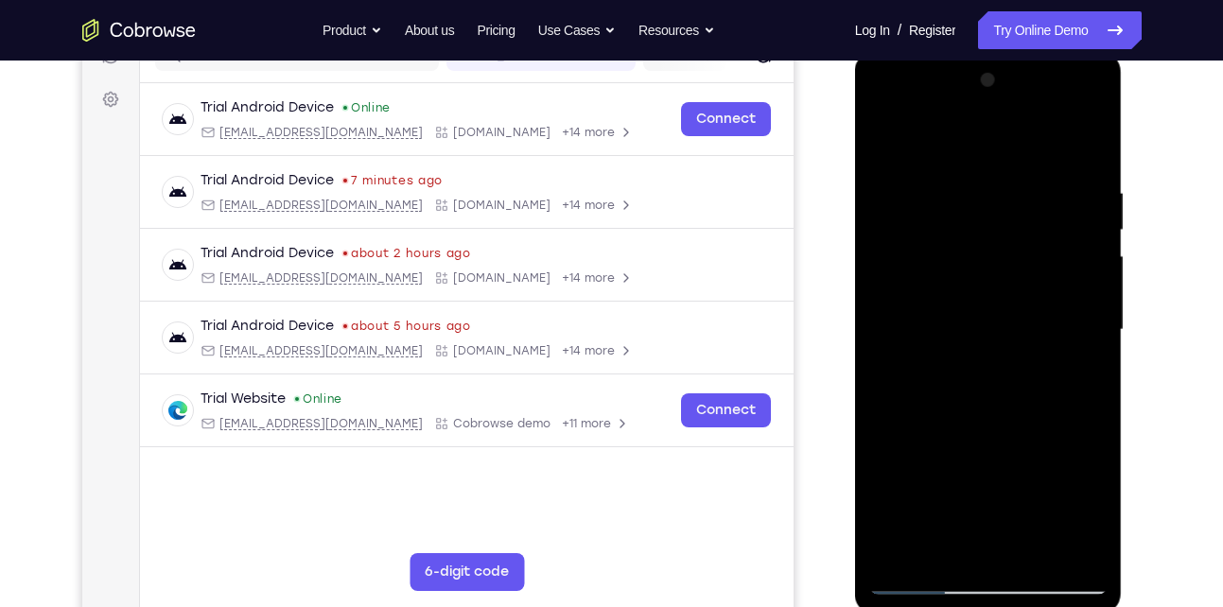
drag, startPoint x: 1072, startPoint y: 247, endPoint x: 888, endPoint y: 263, distance: 185.2
click at [888, 263] on div at bounding box center [989, 330] width 238 height 530
drag, startPoint x: 1066, startPoint y: 255, endPoint x: 879, endPoint y: 270, distance: 188.0
click at [879, 270] on div at bounding box center [989, 330] width 238 height 530
drag, startPoint x: 1080, startPoint y: 244, endPoint x: 901, endPoint y: 274, distance: 181.4
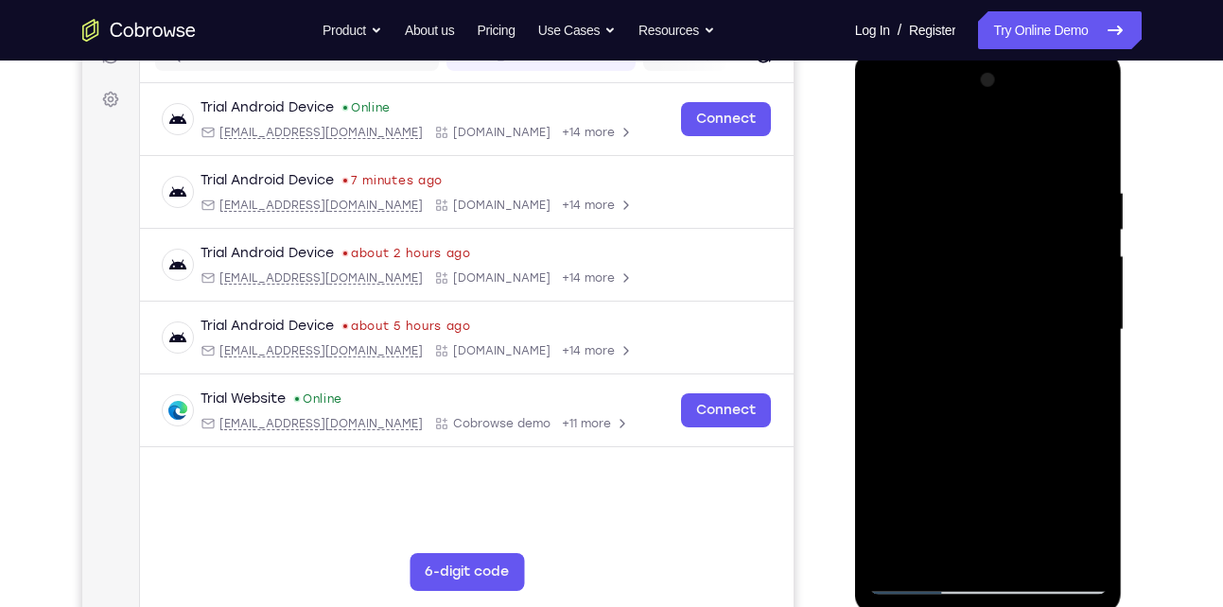
click at [901, 274] on div at bounding box center [989, 330] width 238 height 530
drag, startPoint x: 1062, startPoint y: 271, endPoint x: 900, endPoint y: 272, distance: 161.8
click at [900, 272] on div at bounding box center [989, 330] width 238 height 530
drag, startPoint x: 1051, startPoint y: 263, endPoint x: 874, endPoint y: 269, distance: 177.0
click at [874, 269] on div at bounding box center [989, 330] width 238 height 530
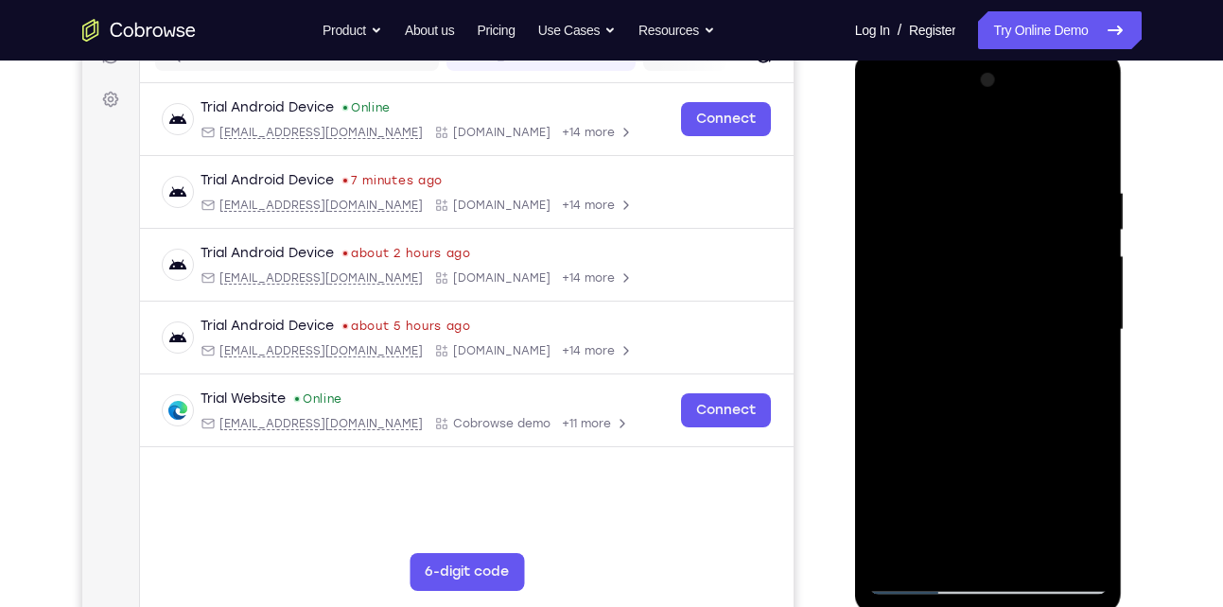
drag, startPoint x: 1081, startPoint y: 250, endPoint x: 915, endPoint y: 255, distance: 166.6
click at [915, 255] on div at bounding box center [989, 330] width 238 height 530
drag, startPoint x: 1068, startPoint y: 249, endPoint x: 904, endPoint y: 262, distance: 165.2
click at [904, 262] on div at bounding box center [989, 330] width 238 height 530
drag, startPoint x: 1045, startPoint y: 255, endPoint x: 875, endPoint y: 268, distance: 169.9
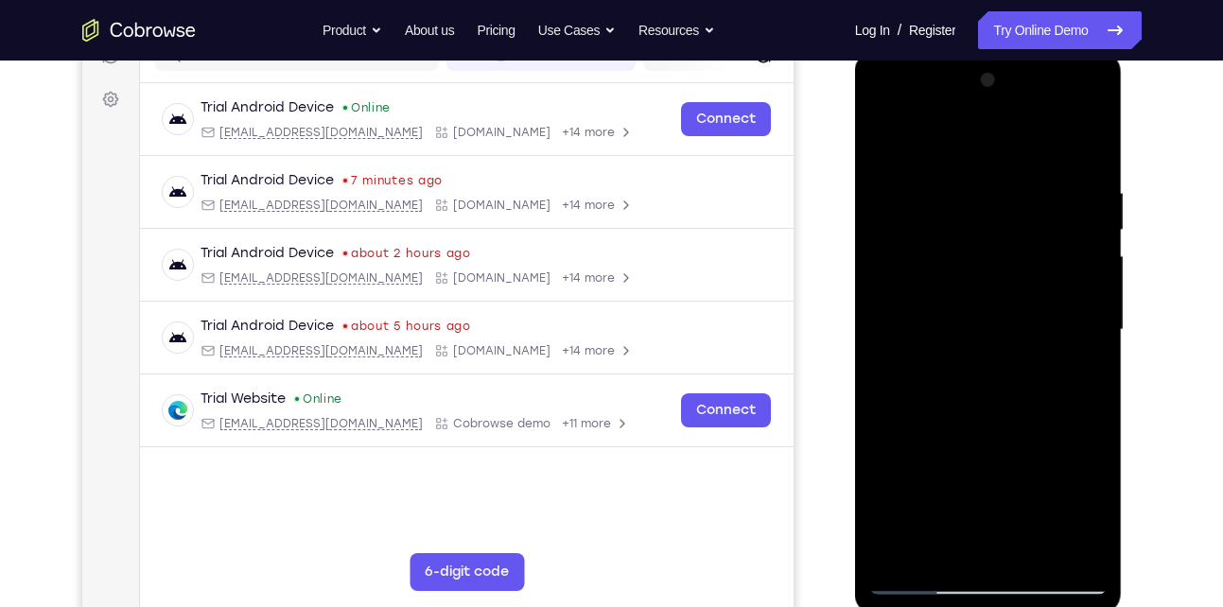
click at [875, 268] on div at bounding box center [989, 330] width 238 height 530
drag, startPoint x: 901, startPoint y: 276, endPoint x: 1084, endPoint y: 278, distance: 183.6
click at [1084, 278] on div at bounding box center [989, 330] width 238 height 530
click at [1059, 553] on div at bounding box center [989, 330] width 238 height 530
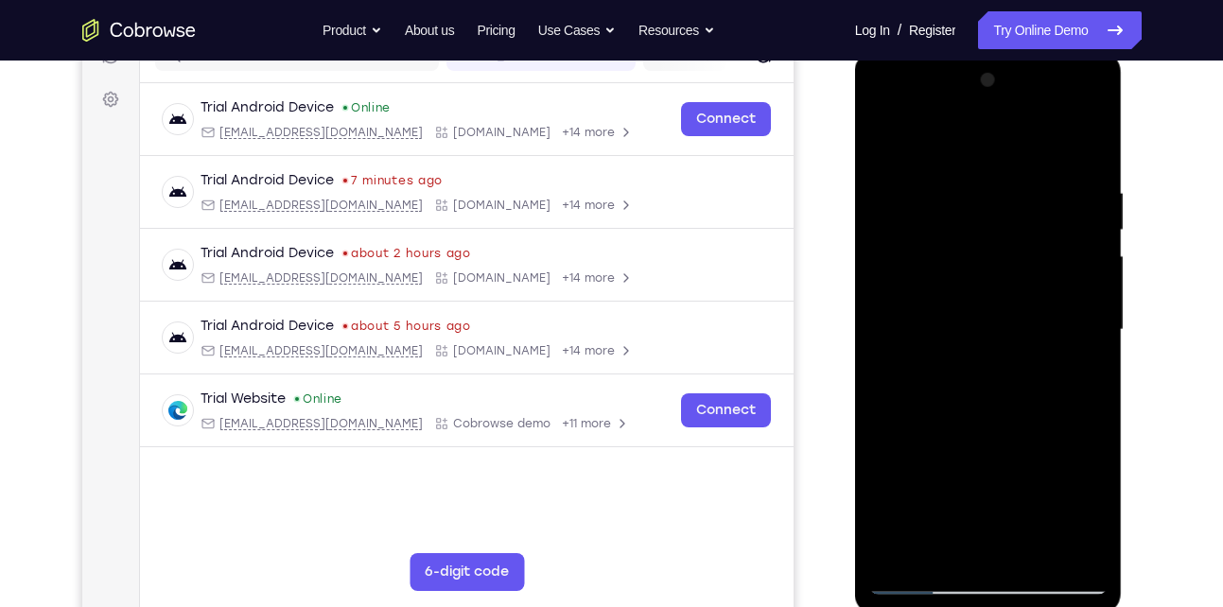
click at [1059, 553] on div at bounding box center [989, 330] width 238 height 530
click at [1093, 157] on div at bounding box center [989, 330] width 238 height 530
drag, startPoint x: 1023, startPoint y: 467, endPoint x: 996, endPoint y: 198, distance: 271.0
click at [996, 198] on div at bounding box center [989, 330] width 238 height 530
drag, startPoint x: 1049, startPoint y: 424, endPoint x: 1015, endPoint y: 204, distance: 222.1
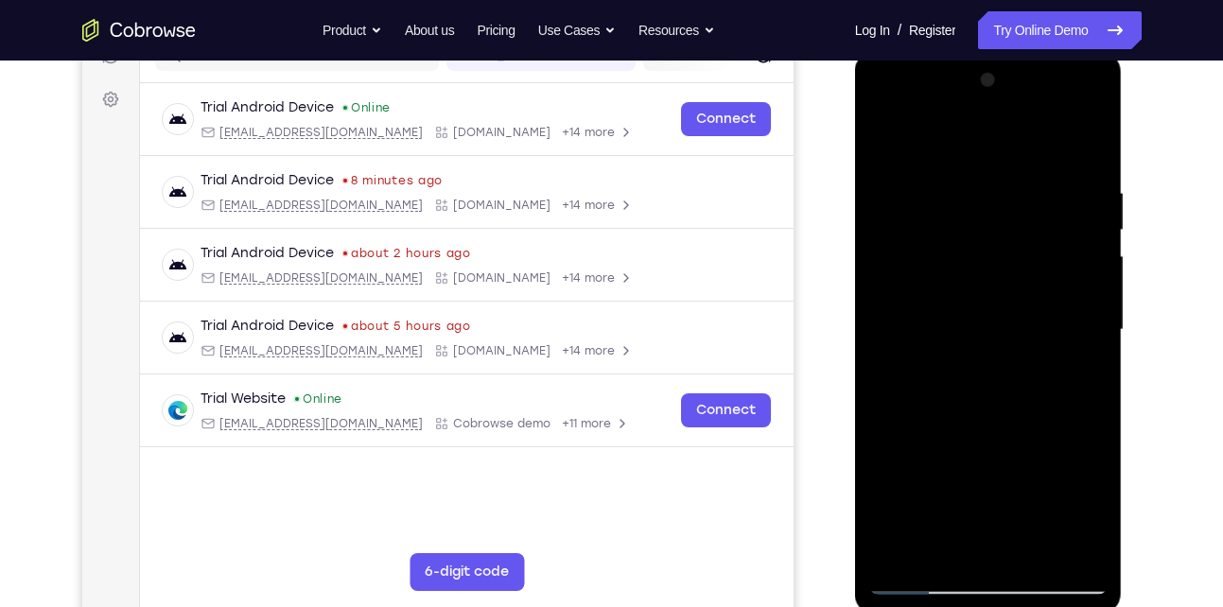
click at [1015, 204] on div at bounding box center [989, 330] width 238 height 530
drag, startPoint x: 1041, startPoint y: 482, endPoint x: 1004, endPoint y: 211, distance: 273.1
click at [1004, 211] on div at bounding box center [989, 330] width 238 height 530
click at [1064, 237] on div at bounding box center [989, 330] width 238 height 530
click at [882, 138] on div at bounding box center [989, 330] width 238 height 530
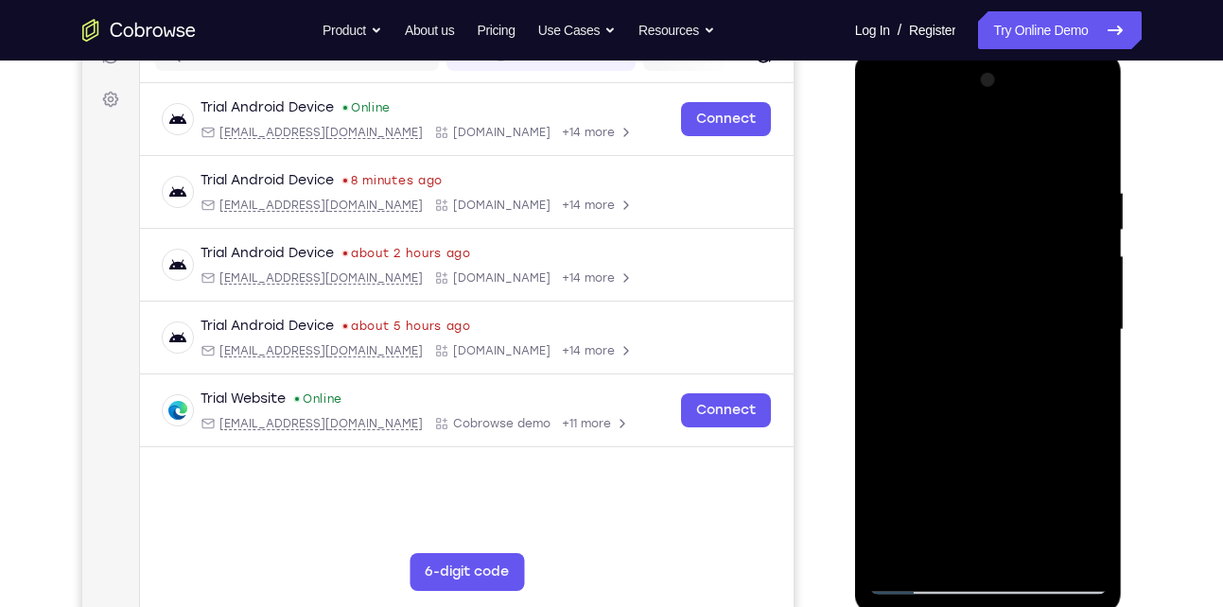
click at [1046, 230] on div at bounding box center [989, 330] width 238 height 530
drag, startPoint x: 962, startPoint y: 458, endPoint x: 950, endPoint y: 206, distance: 252.0
click at [950, 206] on div at bounding box center [989, 330] width 238 height 530
click at [877, 132] on div at bounding box center [989, 330] width 238 height 530
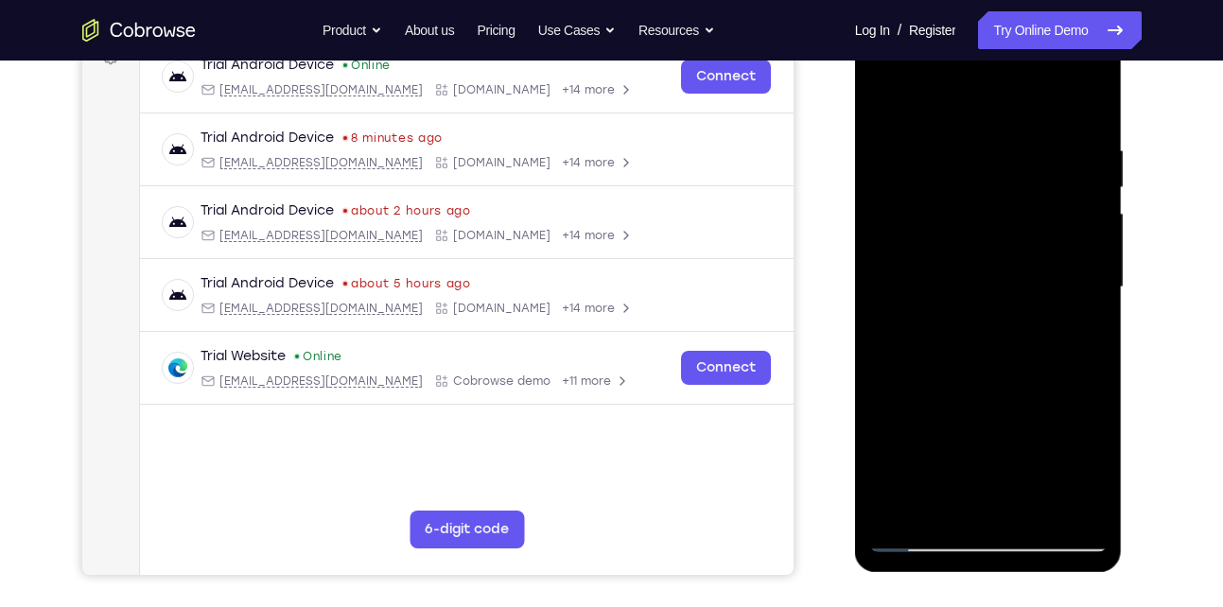
scroll to position [288, 0]
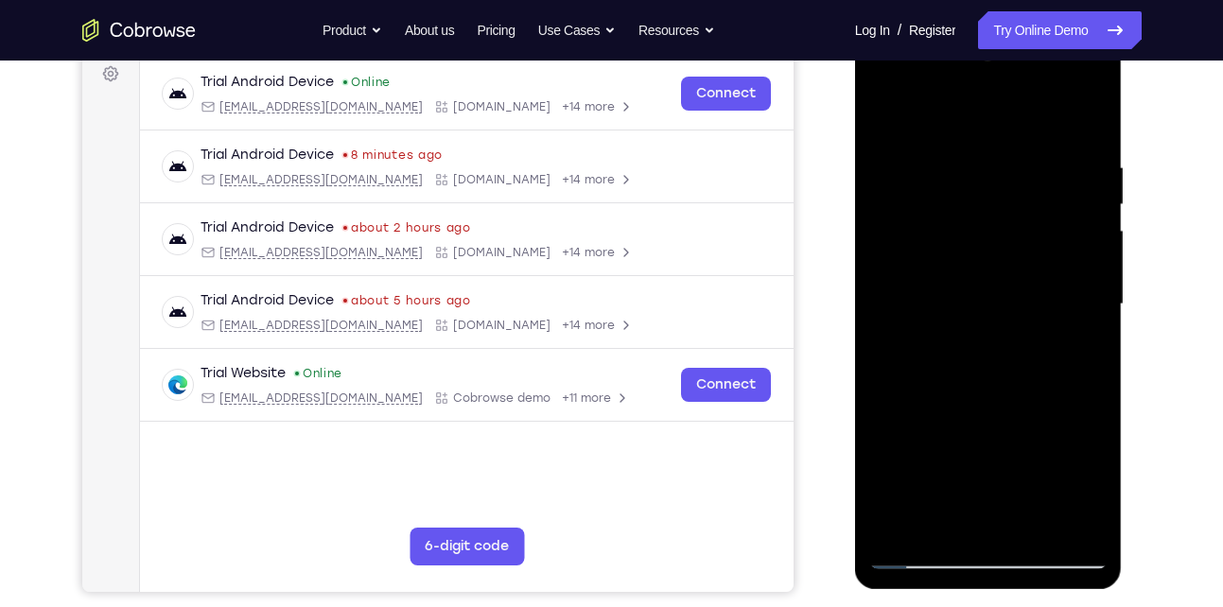
drag, startPoint x: 1017, startPoint y: 443, endPoint x: 990, endPoint y: 140, distance: 304.0
click at [990, 140] on div at bounding box center [989, 305] width 238 height 530
drag, startPoint x: 1025, startPoint y: 453, endPoint x: 976, endPoint y: 161, distance: 296.5
click at [976, 161] on div at bounding box center [989, 305] width 238 height 530
drag, startPoint x: 1020, startPoint y: 451, endPoint x: 1002, endPoint y: 179, distance: 273.1
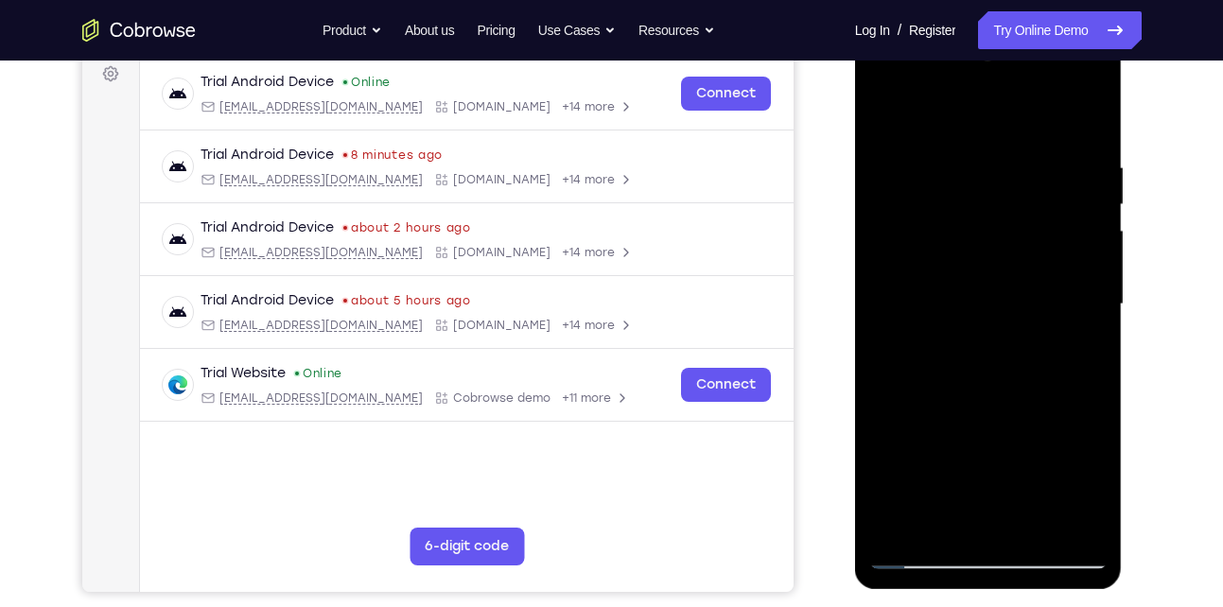
click at [1002, 179] on div at bounding box center [989, 305] width 238 height 530
drag, startPoint x: 1039, startPoint y: 459, endPoint x: 1042, endPoint y: 167, distance: 291.4
click at [1042, 167] on div at bounding box center [989, 305] width 238 height 530
drag, startPoint x: 1026, startPoint y: 482, endPoint x: 1006, endPoint y: 183, distance: 299.7
click at [1006, 183] on div at bounding box center [989, 305] width 238 height 530
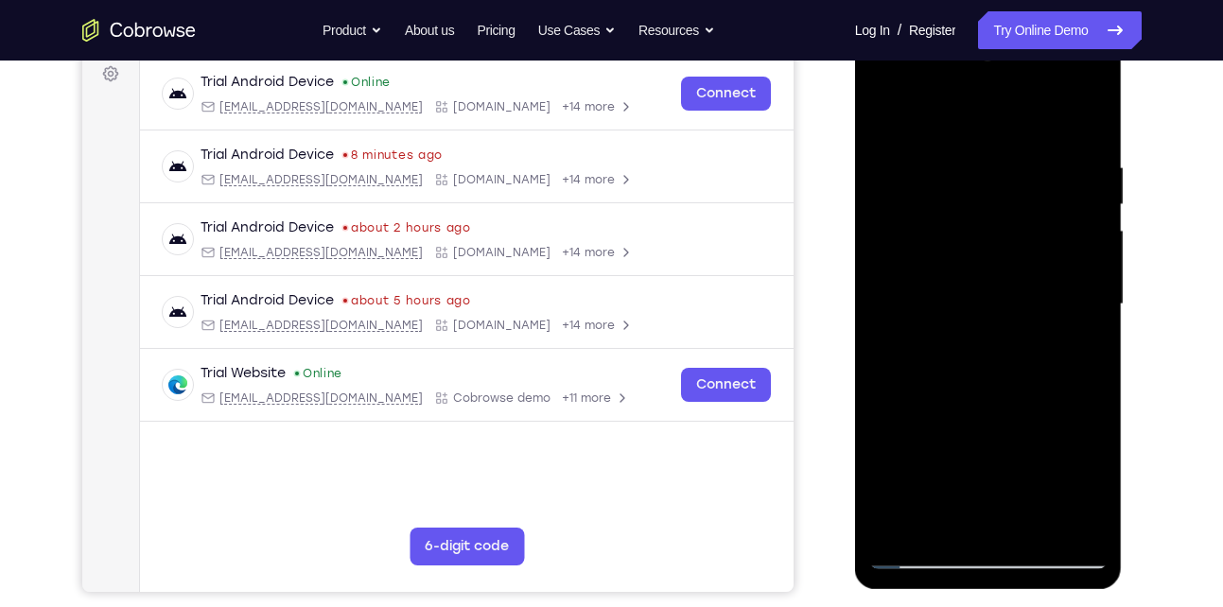
drag, startPoint x: 1036, startPoint y: 458, endPoint x: 1001, endPoint y: 144, distance: 316.1
click at [1001, 144] on div at bounding box center [989, 305] width 238 height 530
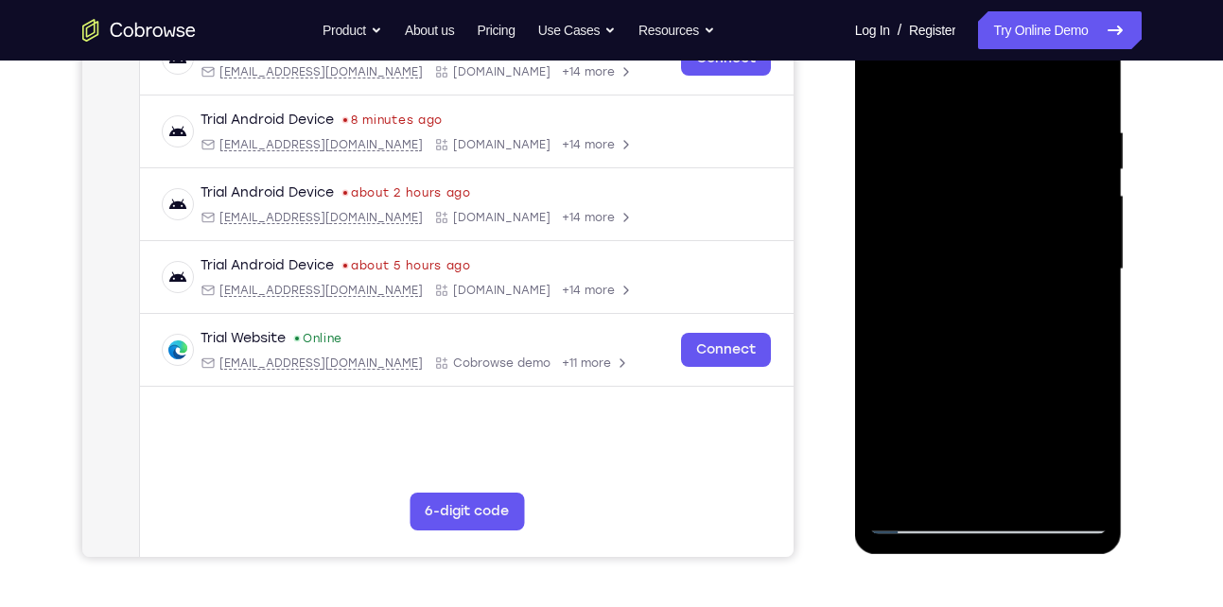
drag, startPoint x: 1008, startPoint y: 487, endPoint x: 989, endPoint y: 145, distance: 343.0
click at [989, 145] on div at bounding box center [989, 270] width 238 height 530
drag, startPoint x: 1002, startPoint y: 442, endPoint x: 980, endPoint y: 167, distance: 275.3
click at [980, 167] on div at bounding box center [989, 270] width 238 height 530
drag, startPoint x: 993, startPoint y: 435, endPoint x: 978, endPoint y: 133, distance: 302.2
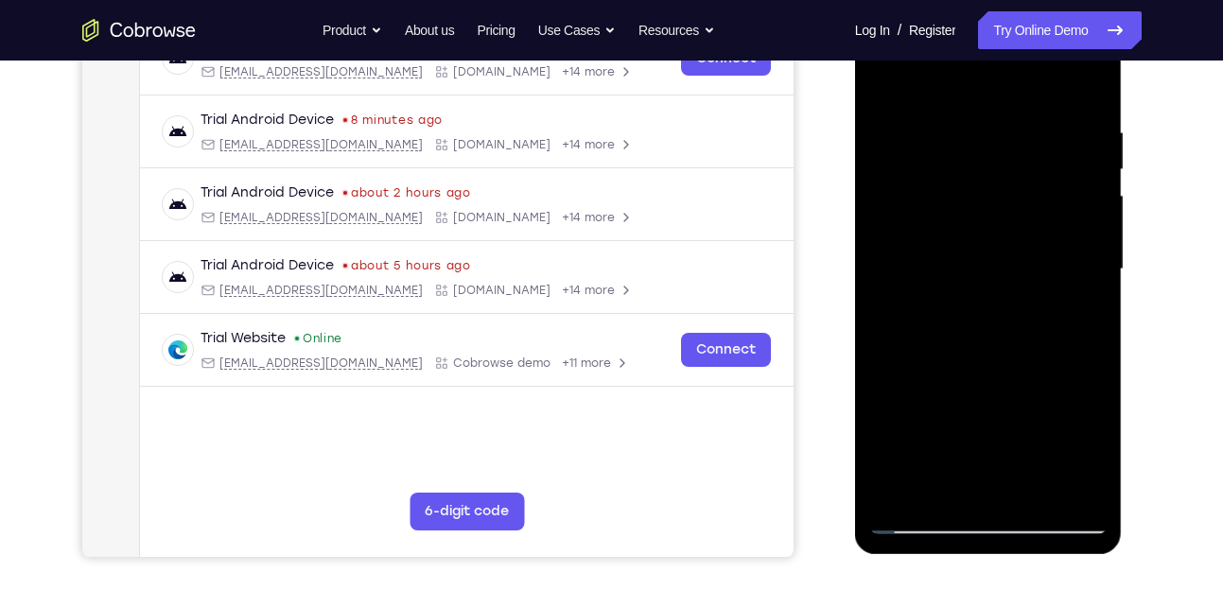
click at [978, 133] on div at bounding box center [989, 270] width 238 height 530
drag, startPoint x: 995, startPoint y: 370, endPoint x: 968, endPoint y: 144, distance: 227.8
click at [968, 144] on div at bounding box center [989, 270] width 238 height 530
click at [916, 515] on div at bounding box center [989, 270] width 238 height 530
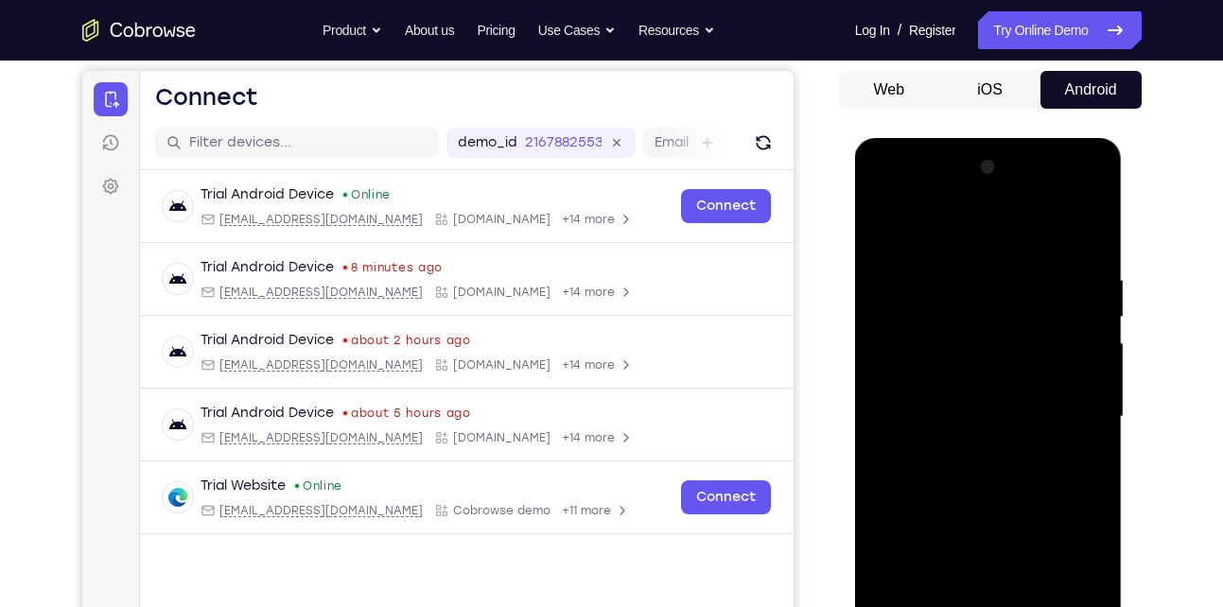
scroll to position [155, 0]
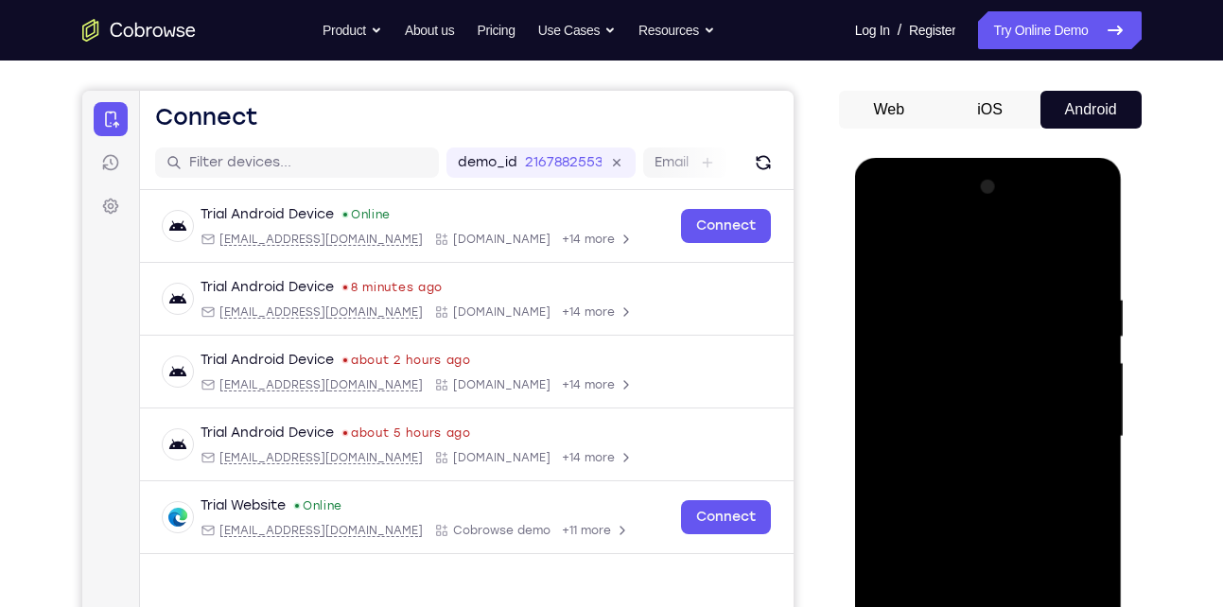
click at [915, 378] on div at bounding box center [989, 437] width 238 height 530
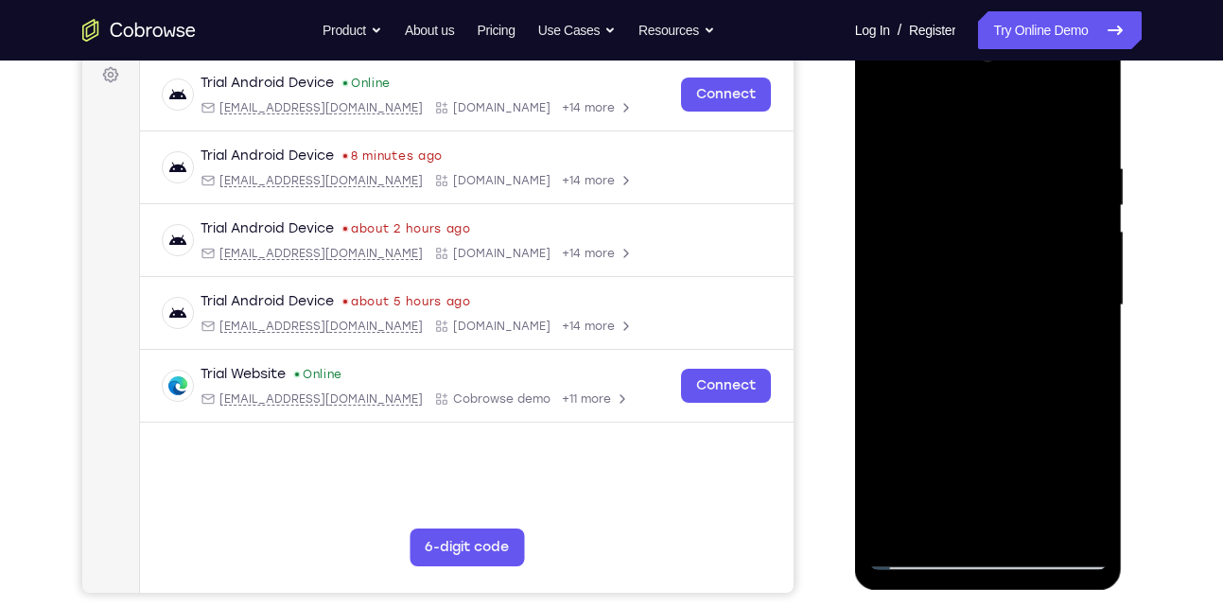
scroll to position [290, 0]
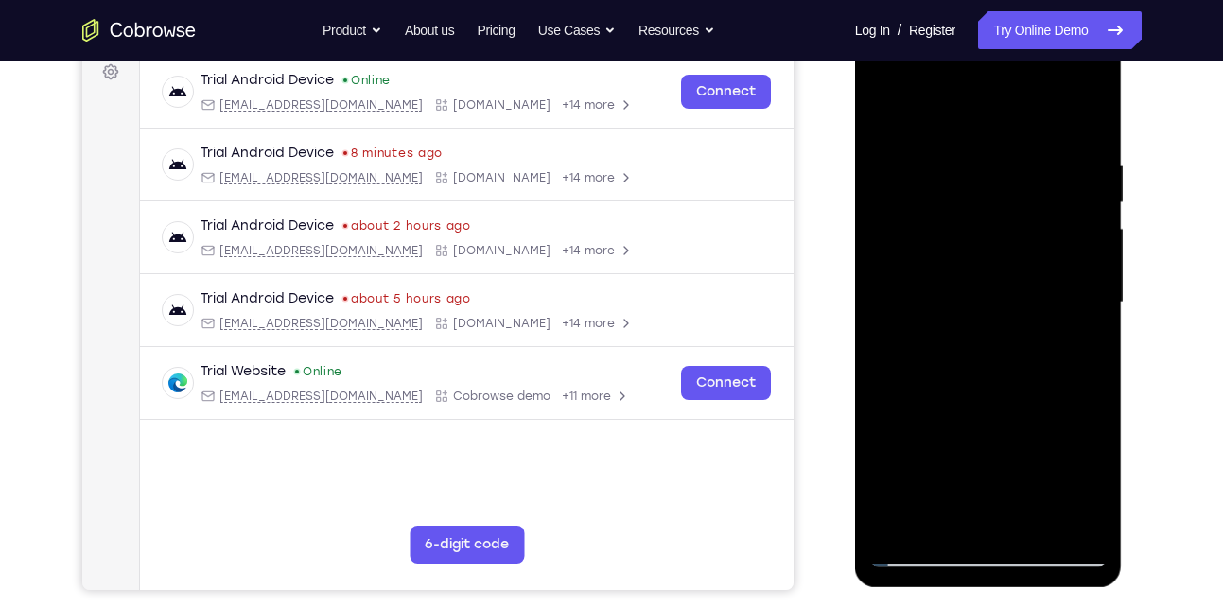
click at [1031, 531] on div at bounding box center [989, 303] width 238 height 530
click at [990, 410] on div at bounding box center [989, 303] width 238 height 530
click at [1009, 350] on div at bounding box center [989, 303] width 238 height 530
click at [914, 554] on div at bounding box center [989, 303] width 238 height 530
click at [1003, 522] on div at bounding box center [989, 303] width 238 height 530
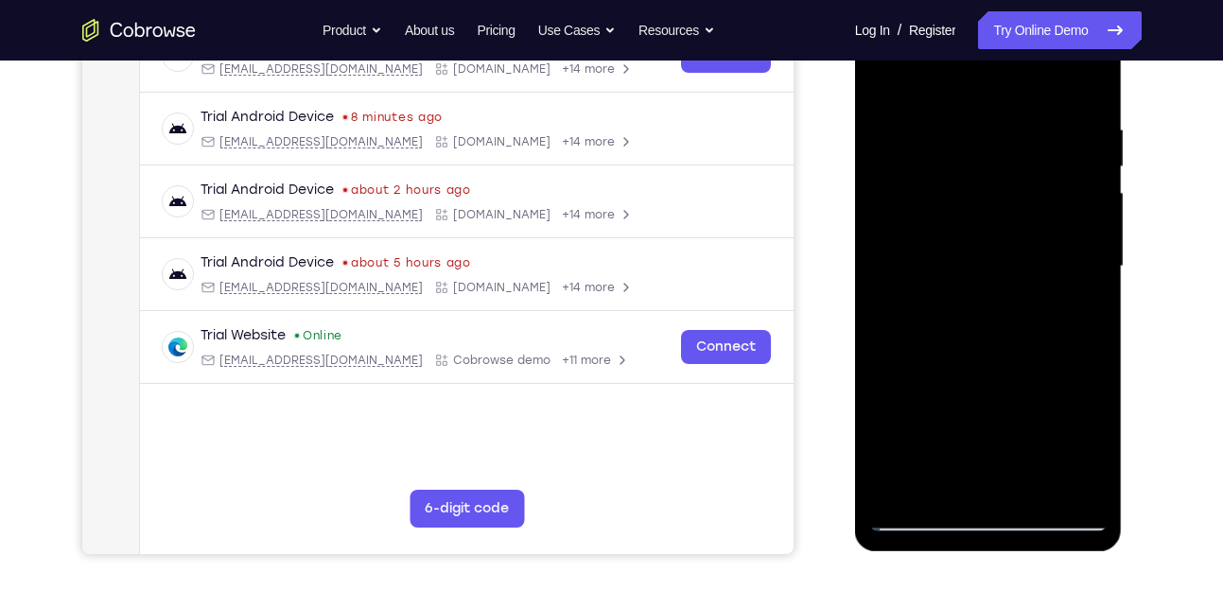
scroll to position [326, 0]
click at [923, 522] on div at bounding box center [989, 266] width 238 height 530
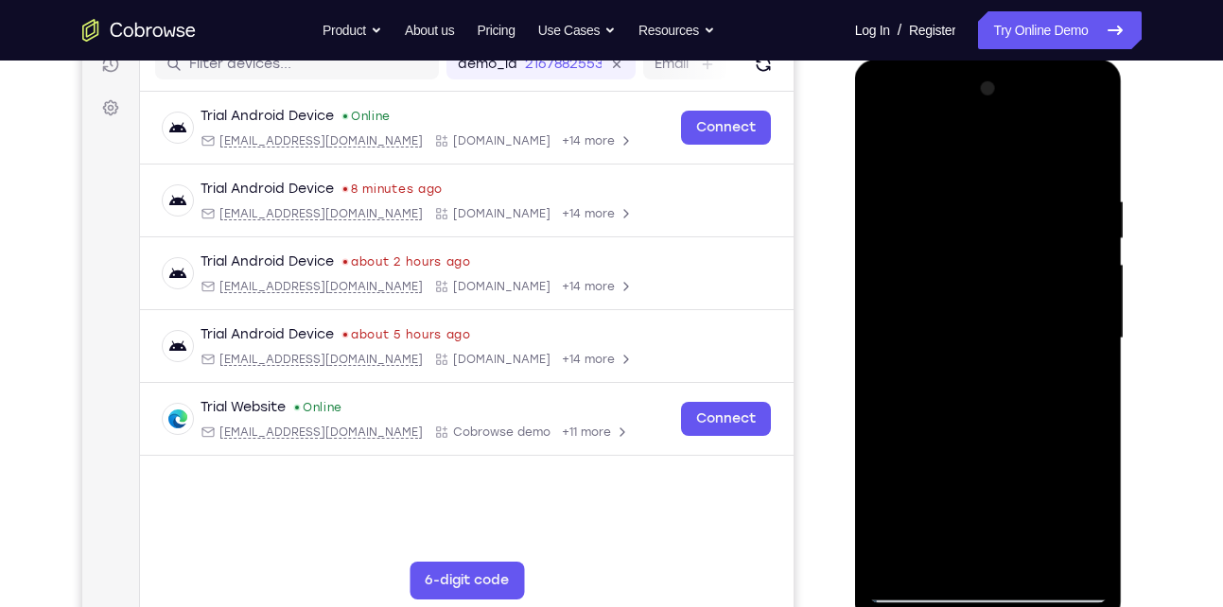
scroll to position [237, 0]
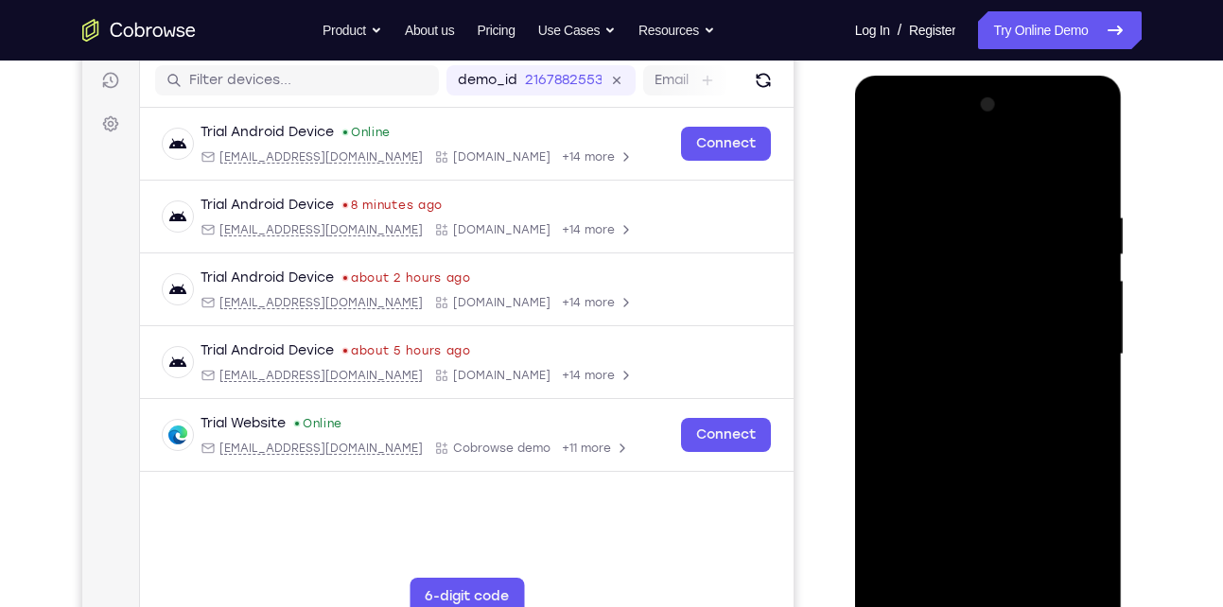
click at [892, 167] on div at bounding box center [989, 355] width 238 height 530
click at [958, 193] on div at bounding box center [989, 355] width 238 height 530
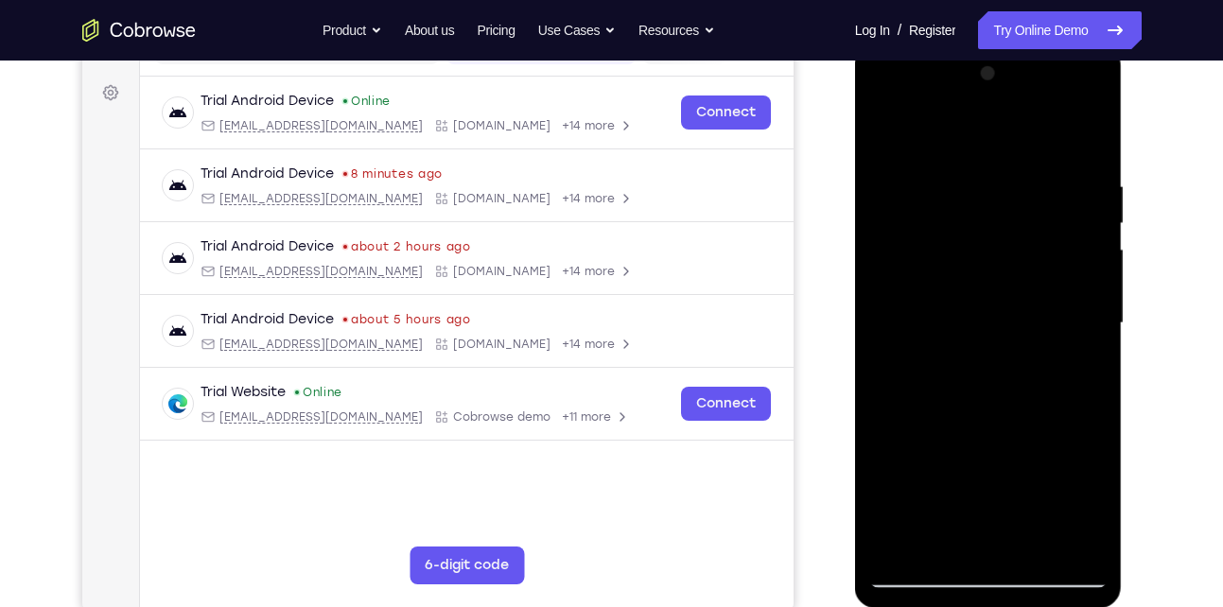
scroll to position [272, 0]
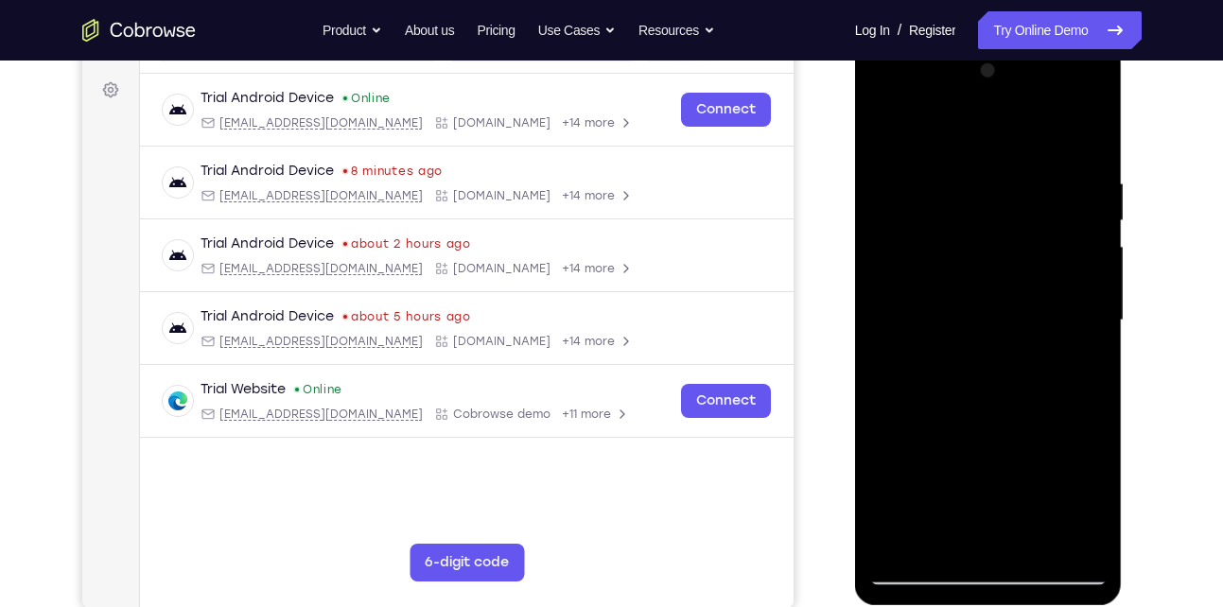
click at [1067, 537] on div at bounding box center [989, 321] width 238 height 530
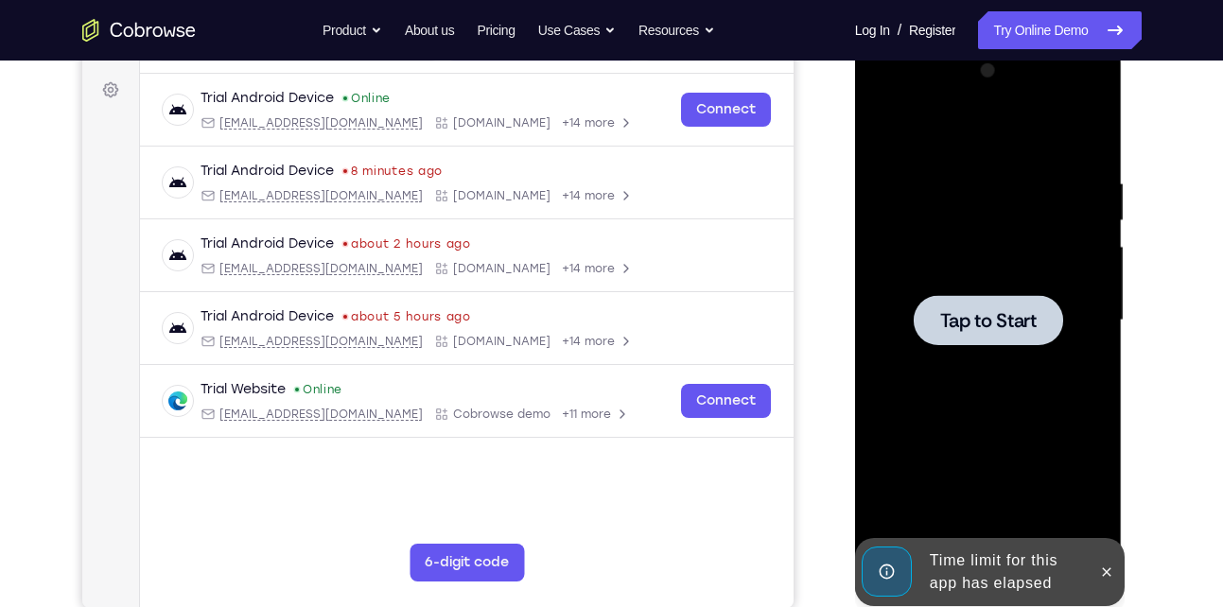
click at [1086, 135] on div at bounding box center [989, 321] width 238 height 530
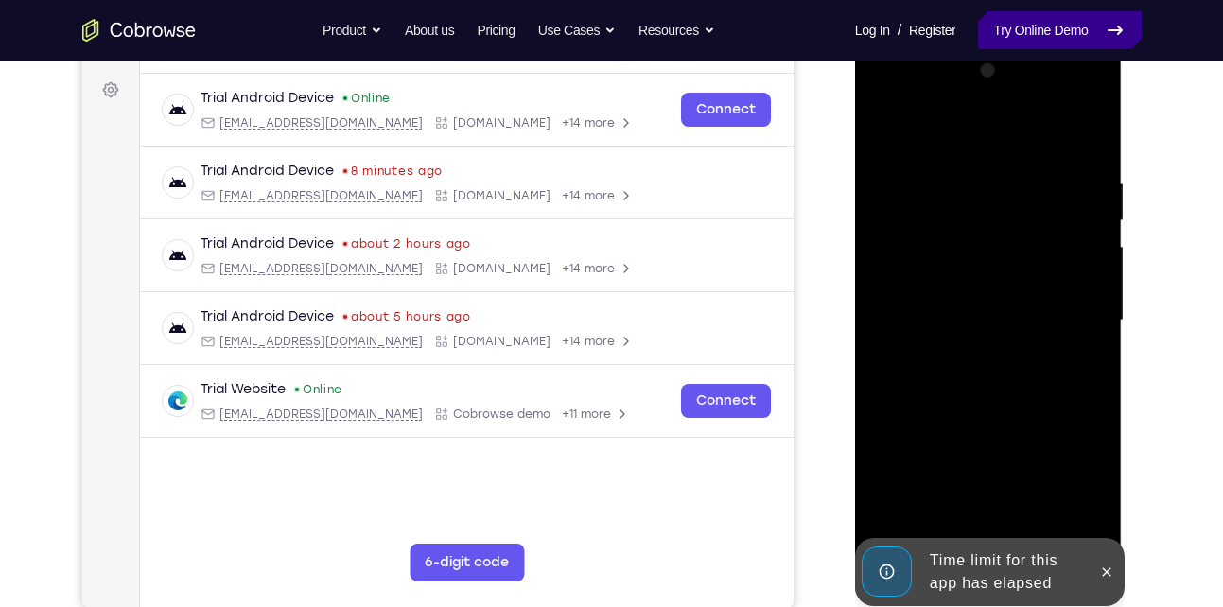
click at [1064, 44] on link "Try Online Demo" at bounding box center [1059, 30] width 163 height 38
